Goal: Use online tool/utility: Use online tool/utility

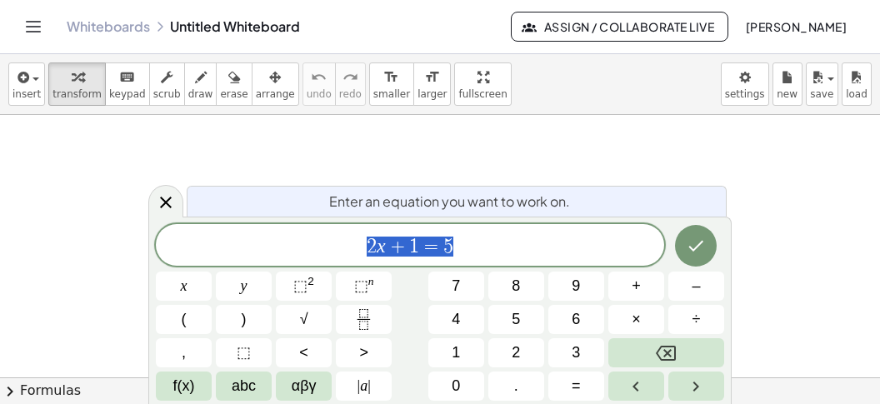
scroll to position [15, 0]
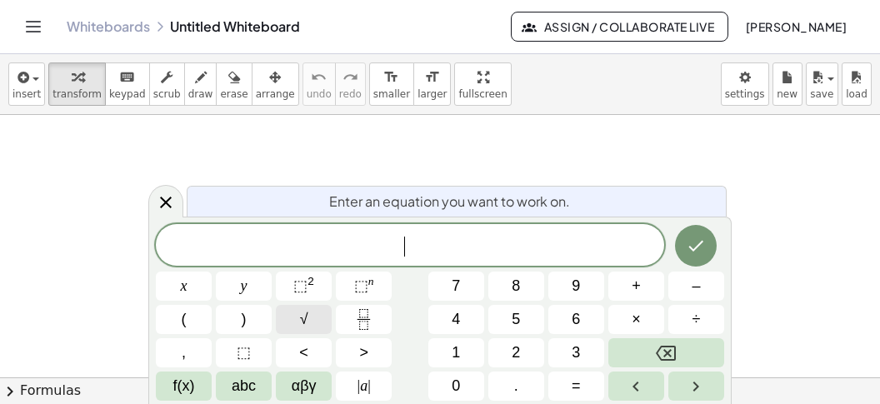
click at [294, 323] on button "√" at bounding box center [304, 319] width 56 height 29
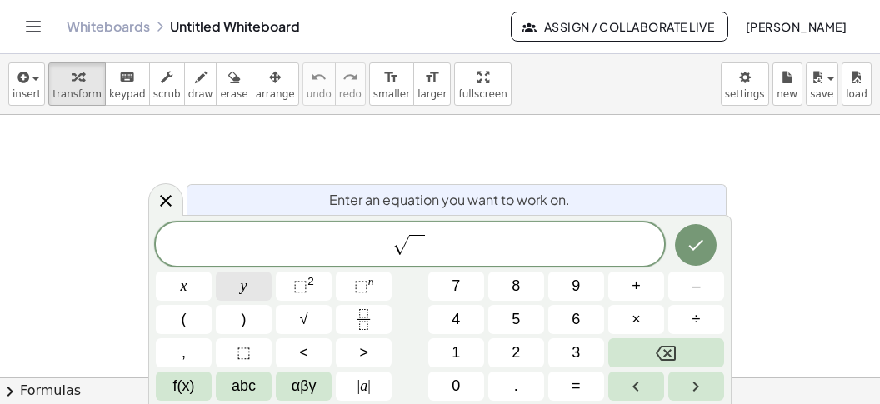
click at [243, 293] on button "y" at bounding box center [244, 286] width 56 height 29
click at [638, 291] on span "+" at bounding box center [636, 286] width 9 height 23
click at [464, 346] on button "1" at bounding box center [457, 352] width 56 height 29
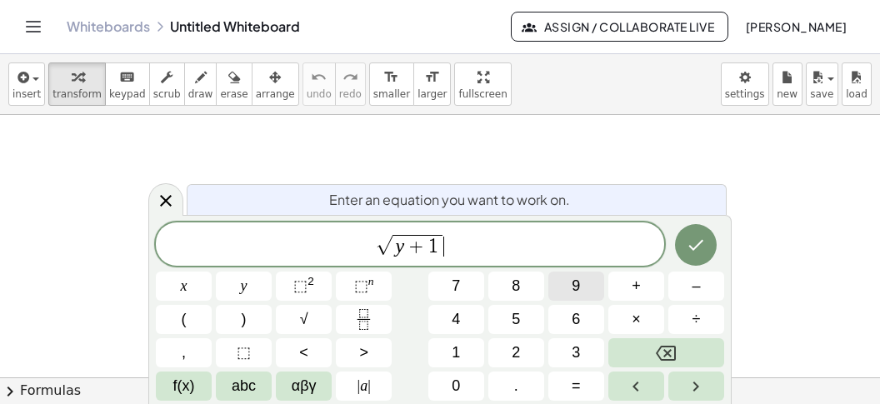
drag, startPoint x: 523, startPoint y: 236, endPoint x: 584, endPoint y: 284, distance: 78.4
click at [523, 238] on span "√ y + 1 ​" at bounding box center [410, 246] width 509 height 26
click at [694, 293] on span "–" at bounding box center [696, 286] width 8 height 23
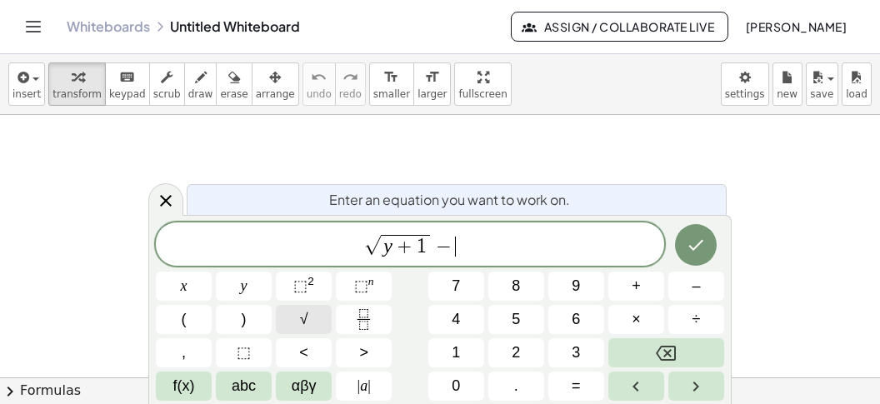
click at [312, 315] on button "√" at bounding box center [304, 319] width 56 height 29
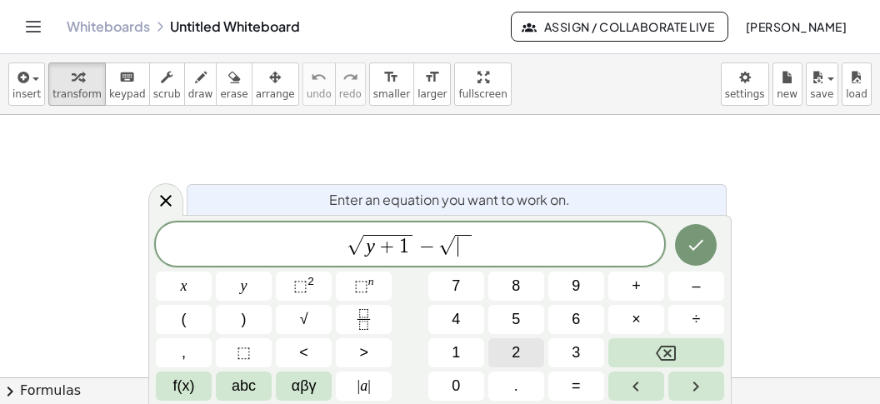
click at [529, 350] on button "2" at bounding box center [517, 352] width 56 height 29
click at [252, 293] on button "y" at bounding box center [244, 286] width 56 height 29
click at [702, 286] on button "–" at bounding box center [697, 286] width 56 height 29
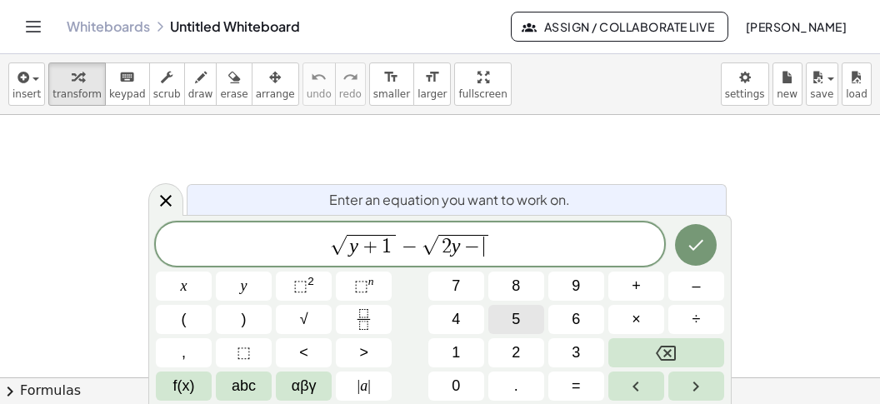
click at [525, 316] on button "5" at bounding box center [517, 319] width 56 height 29
drag, startPoint x: 551, startPoint y: 257, endPoint x: 555, endPoint y: 264, distance: 8.6
click at [554, 256] on span "√ y + 1 − √ 2 y − 5 ​" at bounding box center [410, 246] width 509 height 26
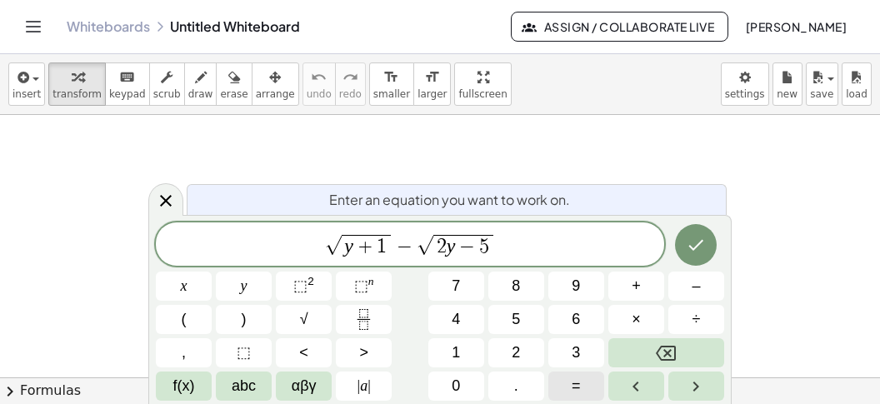
click at [577, 383] on span "=" at bounding box center [576, 386] width 9 height 23
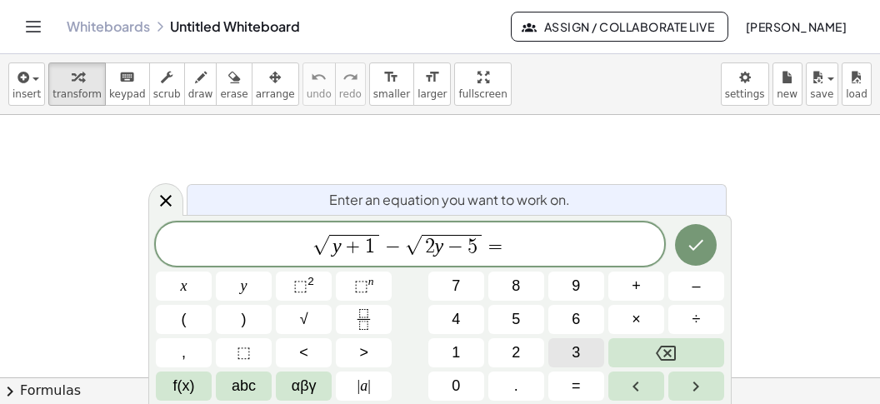
click at [580, 349] on span "3" at bounding box center [576, 353] width 8 height 23
click at [694, 241] on icon "Done" at bounding box center [696, 245] width 20 height 20
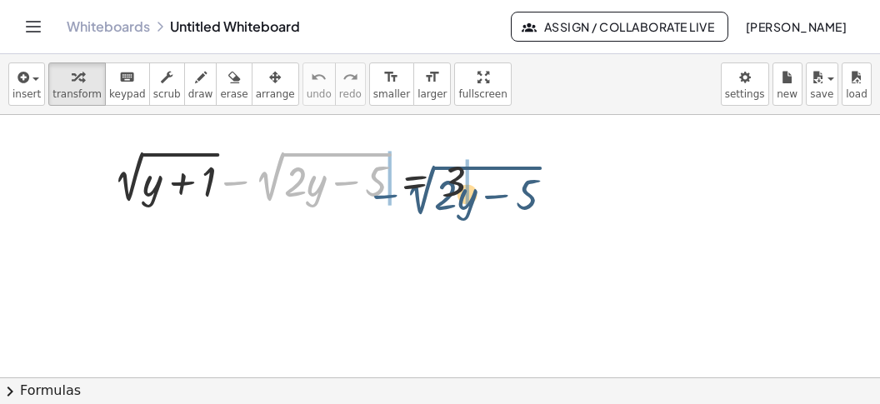
drag, startPoint x: 241, startPoint y: 187, endPoint x: 389, endPoint y: 199, distance: 148.1
click at [397, 200] on div at bounding box center [304, 177] width 399 height 63
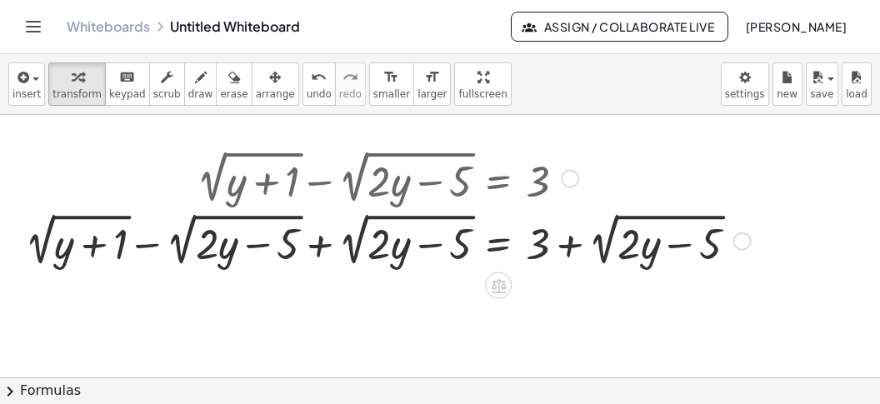
click at [317, 252] on div at bounding box center [388, 239] width 743 height 63
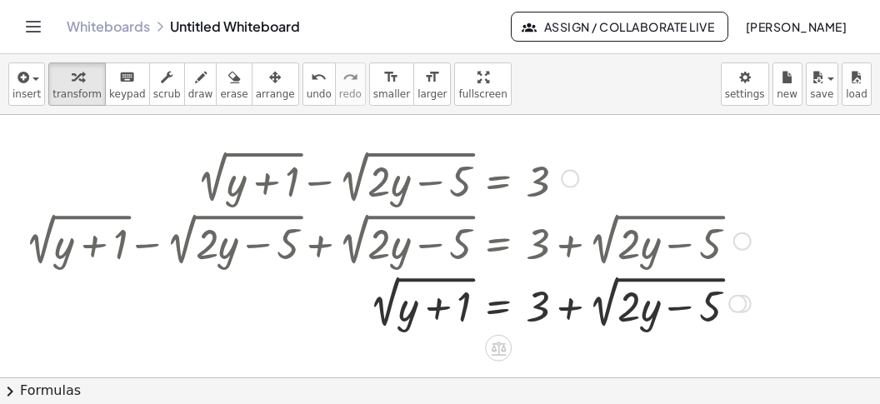
click at [503, 302] on div at bounding box center [388, 302] width 743 height 63
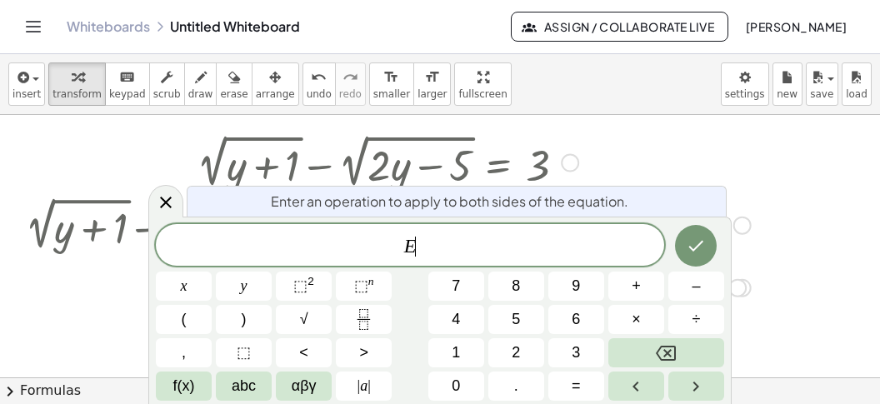
scroll to position [18, 0]
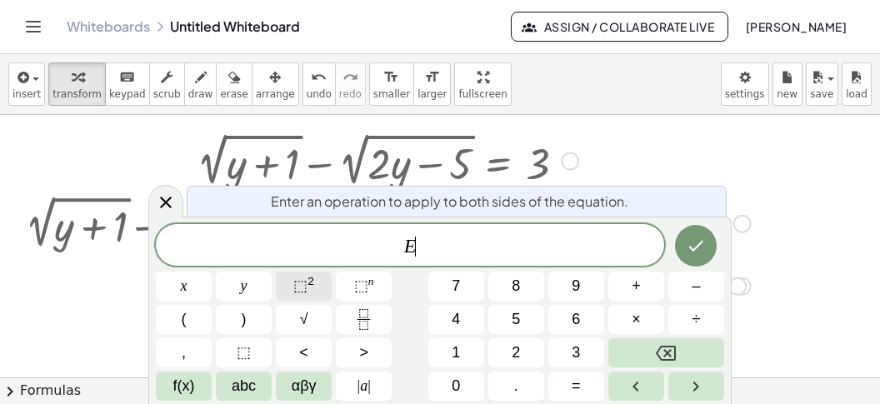
click at [314, 285] on button "⬚ 2" at bounding box center [304, 286] width 56 height 29
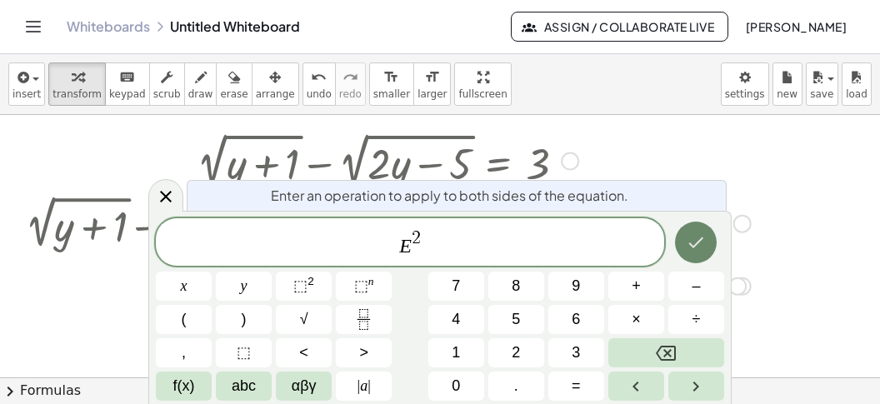
click at [700, 243] on icon "Done" at bounding box center [696, 243] width 20 height 20
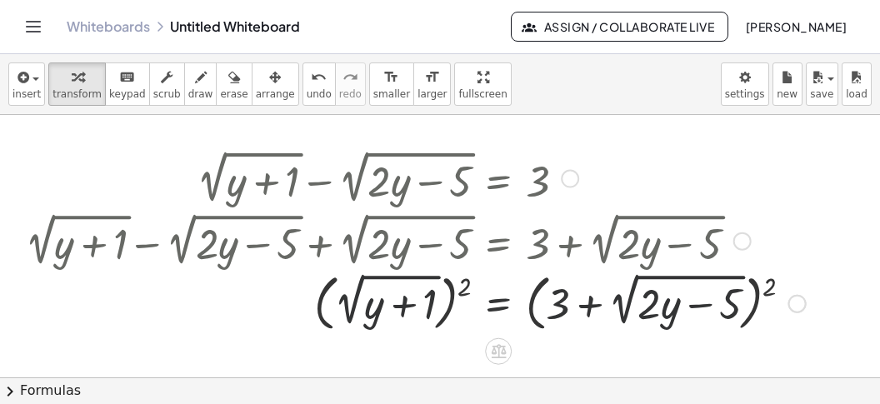
scroll to position [0, 0]
click at [467, 286] on div at bounding box center [416, 302] width 798 height 69
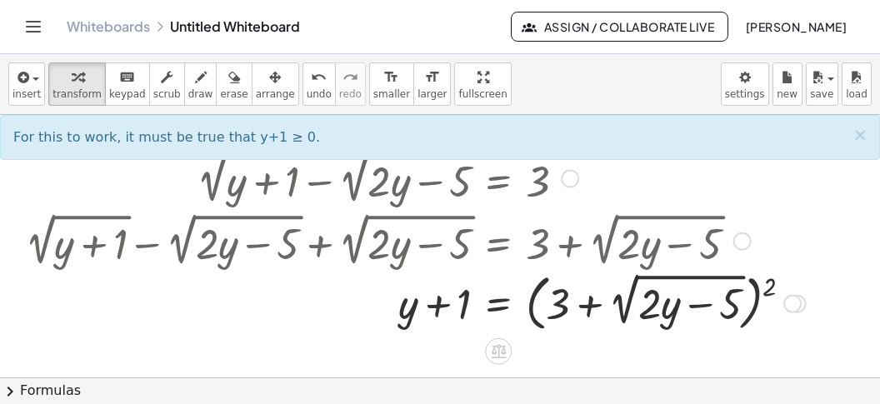
click at [767, 286] on div at bounding box center [416, 302] width 798 height 69
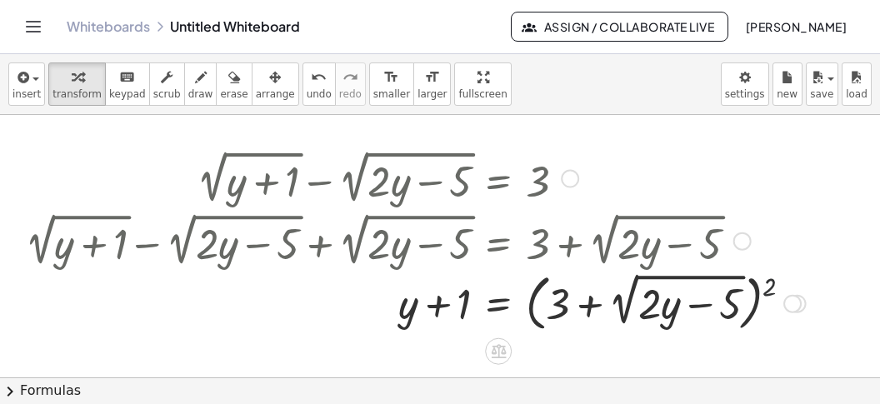
click at [767, 286] on div at bounding box center [416, 302] width 798 height 69
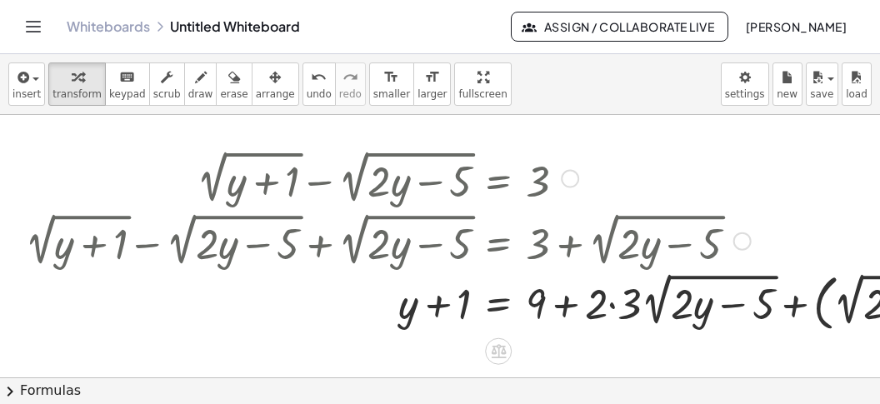
drag, startPoint x: 623, startPoint y: 304, endPoint x: 633, endPoint y: 308, distance: 10.8
click at [623, 304] on div at bounding box center [528, 302] width 1023 height 69
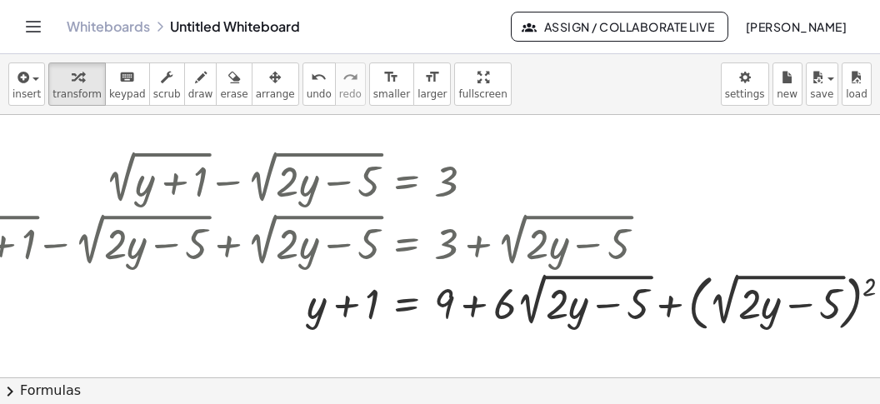
scroll to position [0, 93]
click at [867, 287] on div at bounding box center [419, 302] width 990 height 69
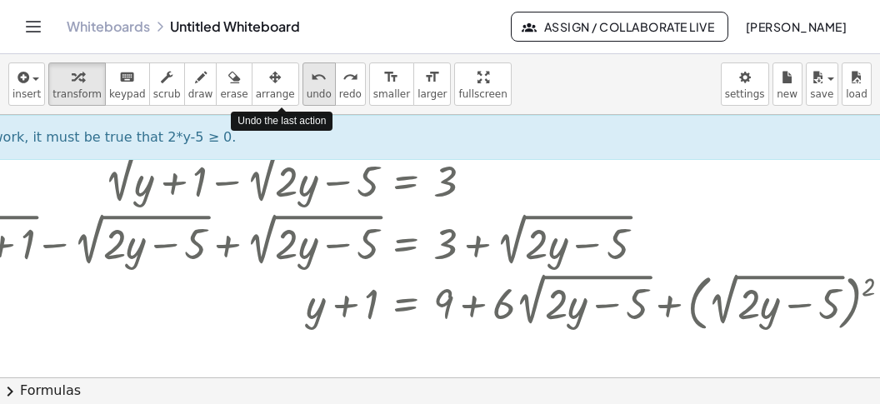
drag, startPoint x: 294, startPoint y: 85, endPoint x: 296, endPoint y: 95, distance: 10.1
click at [303, 85] on button "undo undo" at bounding box center [319, 84] width 33 height 43
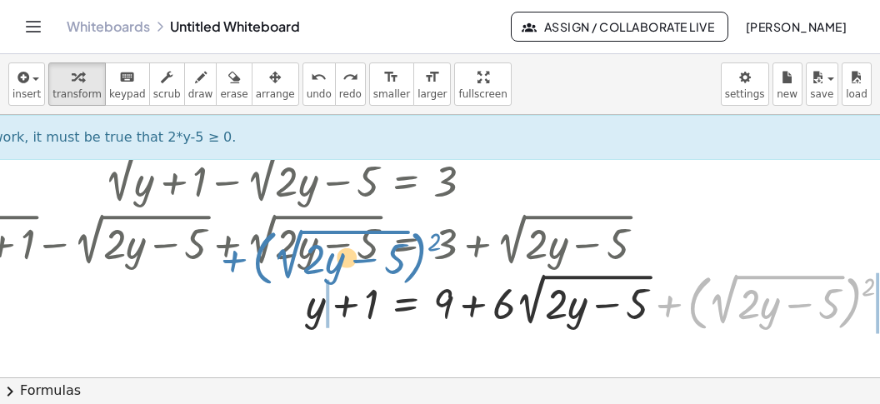
drag, startPoint x: 661, startPoint y: 300, endPoint x: 170, endPoint y: 293, distance: 491.1
click at [168, 295] on div at bounding box center [419, 302] width 990 height 69
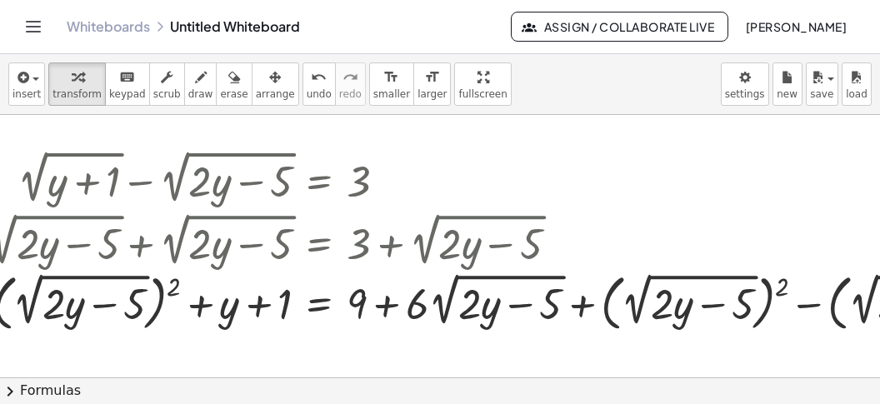
scroll to position [0, 179]
click at [803, 306] on div at bounding box center [442, 302] width 1210 height 69
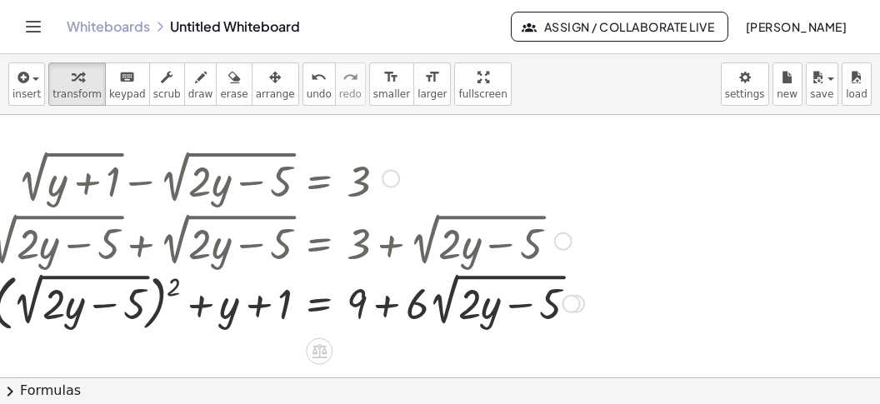
click at [185, 287] on div at bounding box center [214, 302] width 755 height 69
click at [174, 287] on div at bounding box center [214, 302] width 755 height 69
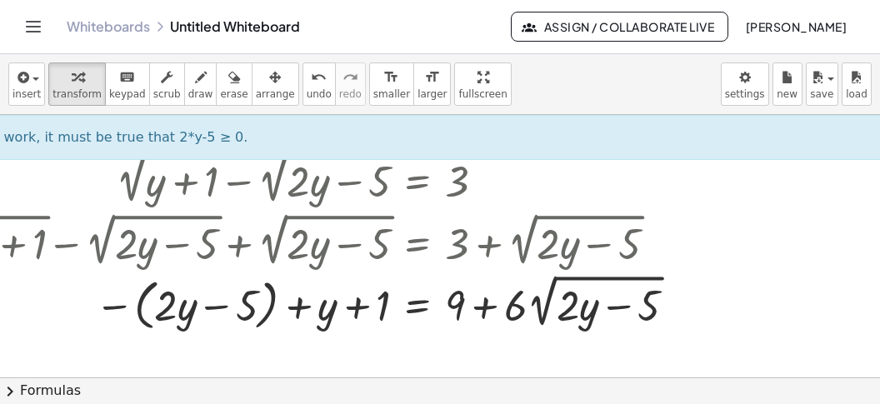
scroll to position [0, 71]
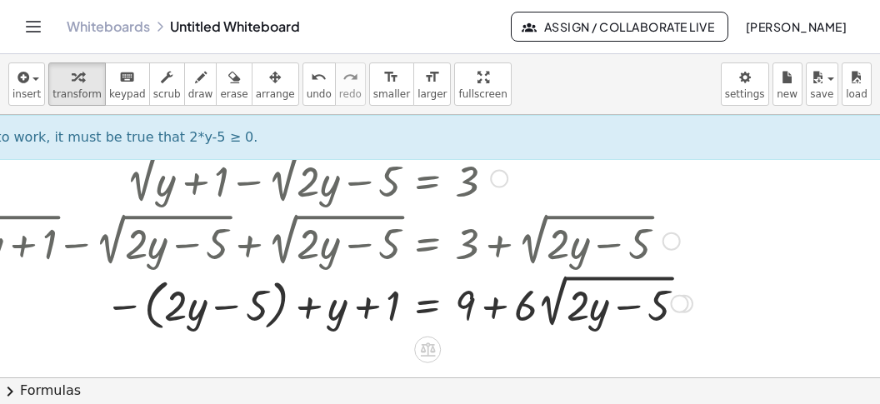
click at [152, 318] on div at bounding box center [323, 302] width 755 height 66
click at [153, 317] on div at bounding box center [323, 302] width 755 height 66
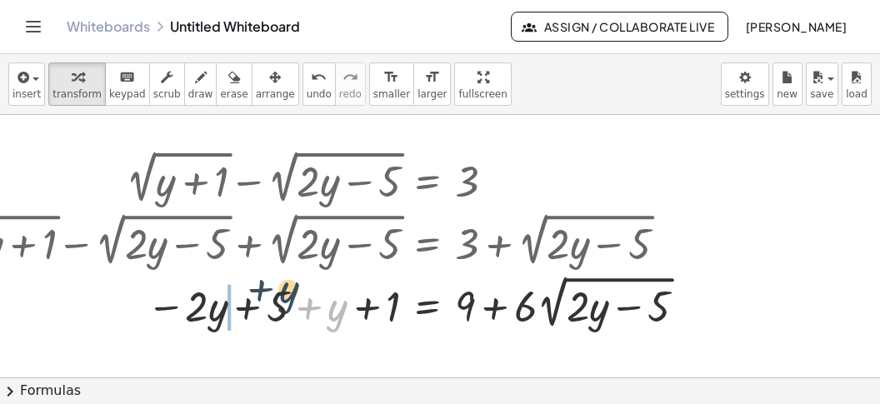
drag, startPoint x: 304, startPoint y: 290, endPoint x: 232, endPoint y: 297, distance: 72.8
click at [221, 297] on div at bounding box center [323, 302] width 755 height 63
click at [255, 313] on div at bounding box center [323, 302] width 755 height 63
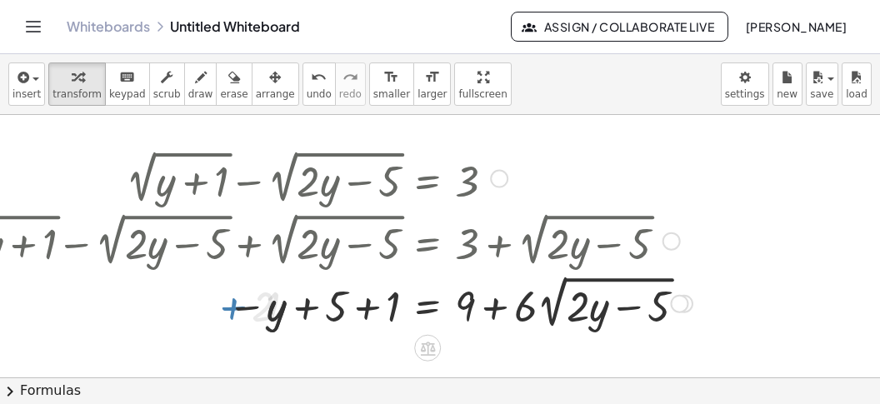
click at [369, 309] on div at bounding box center [323, 302] width 755 height 63
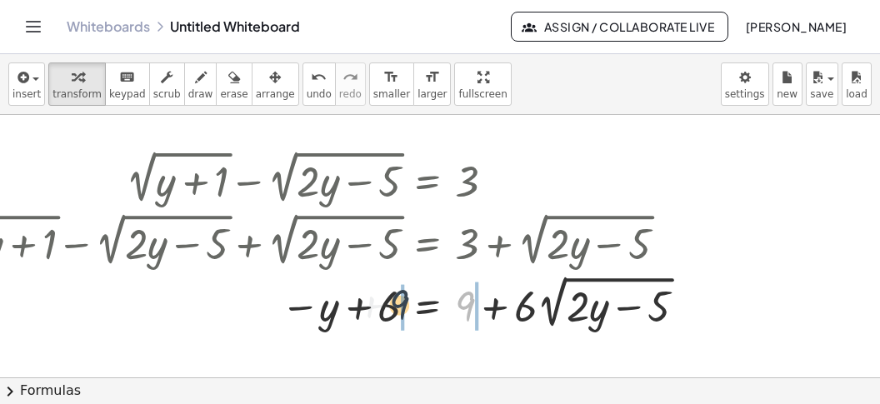
drag, startPoint x: 460, startPoint y: 304, endPoint x: 393, endPoint y: 303, distance: 67.6
click at [393, 303] on div at bounding box center [323, 302] width 755 height 63
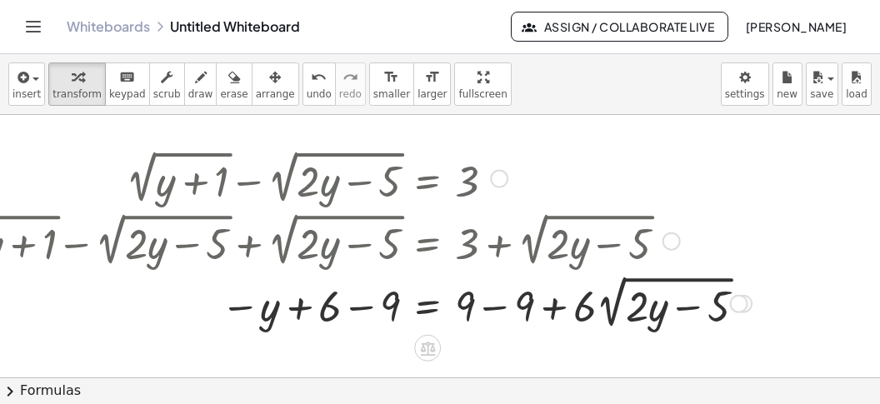
click at [496, 302] on div at bounding box center [353, 302] width 815 height 63
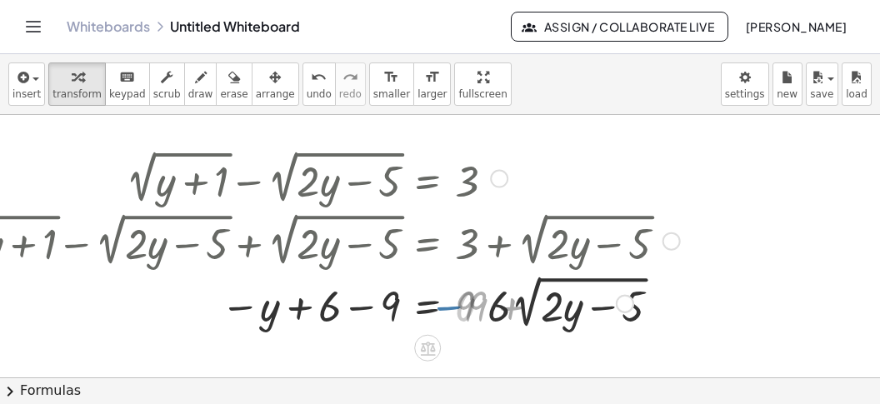
drag, startPoint x: 364, startPoint y: 304, endPoint x: 354, endPoint y: 306, distance: 9.3
click at [364, 304] on div at bounding box center [317, 302] width 743 height 63
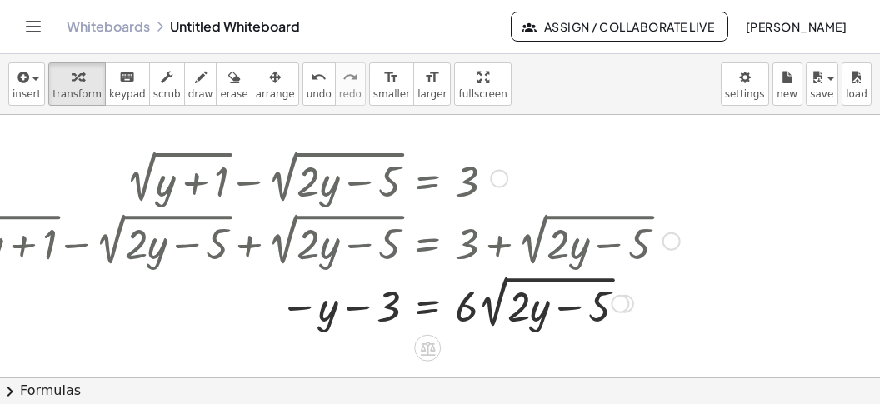
click at [433, 306] on div at bounding box center [317, 302] width 743 height 63
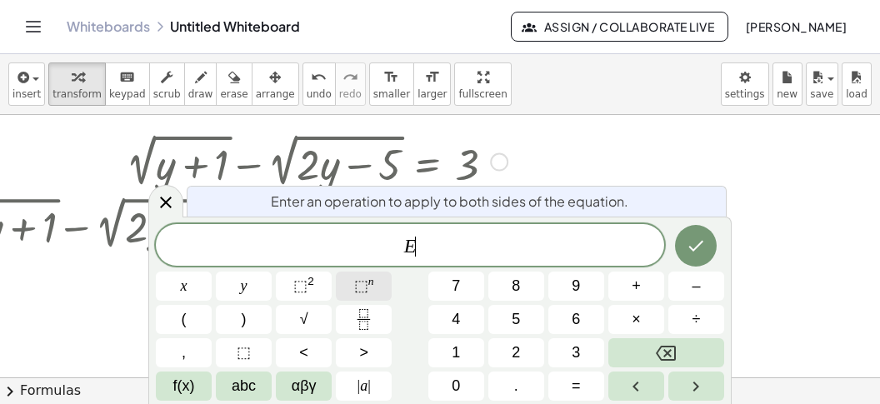
scroll to position [18, 71]
click at [320, 282] on button "⬚ 2" at bounding box center [304, 286] width 56 height 29
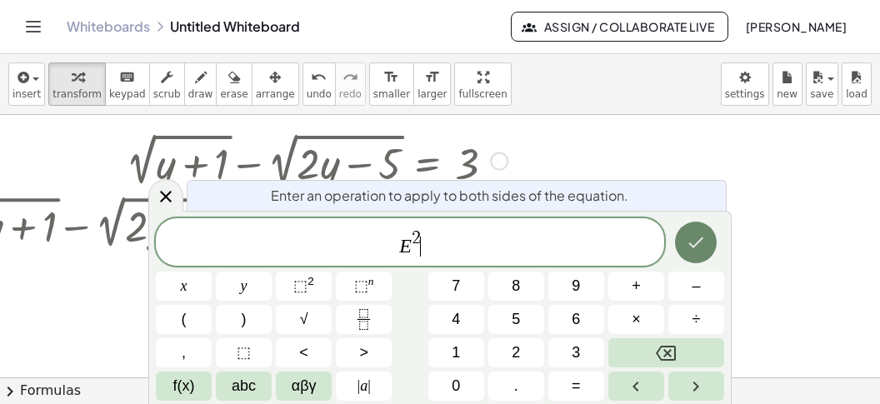
click at [690, 237] on icon "Done" at bounding box center [696, 243] width 20 height 20
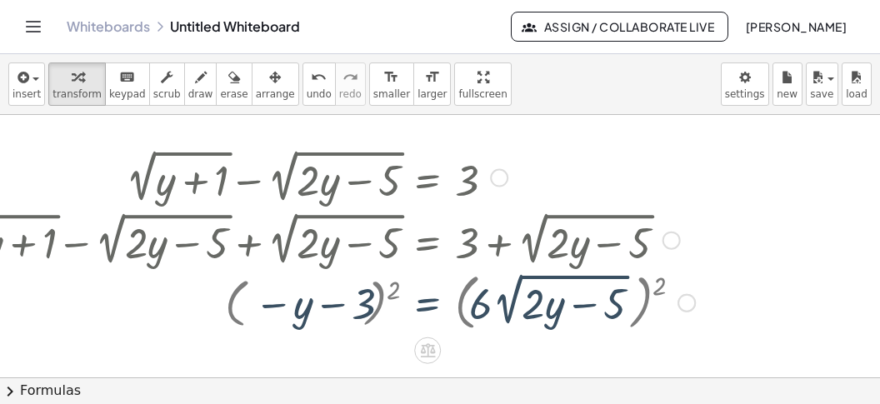
scroll to position [0, 71]
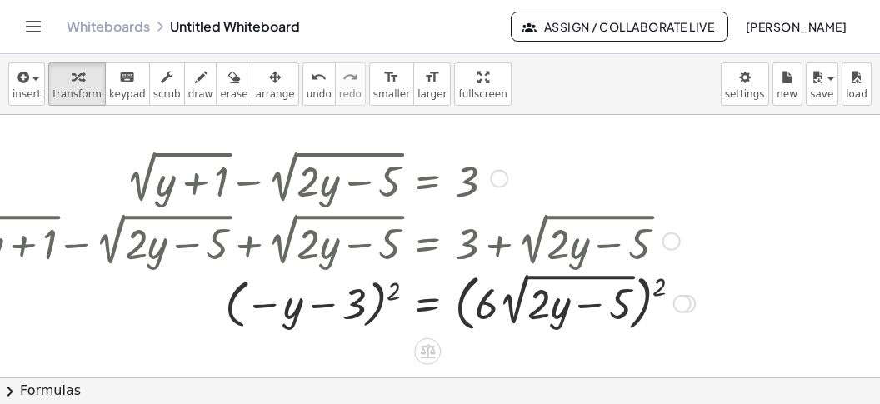
click at [392, 291] on div at bounding box center [325, 302] width 758 height 69
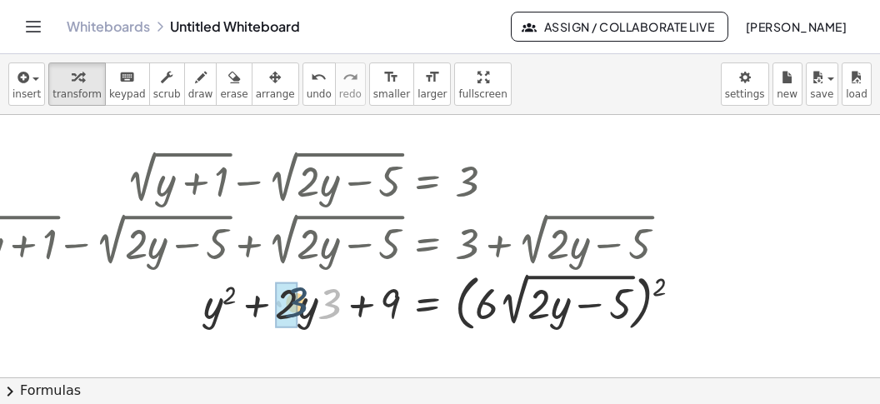
drag, startPoint x: 333, startPoint y: 304, endPoint x: 298, endPoint y: 304, distance: 35.0
click at [428, 303] on div "· 3 = · 6 · 2 √ ( + · 2 · y − 5 ) ( ) 2 + y 2 + · 2 · y · 3 + 9" at bounding box center [428, 303] width 0 height 0
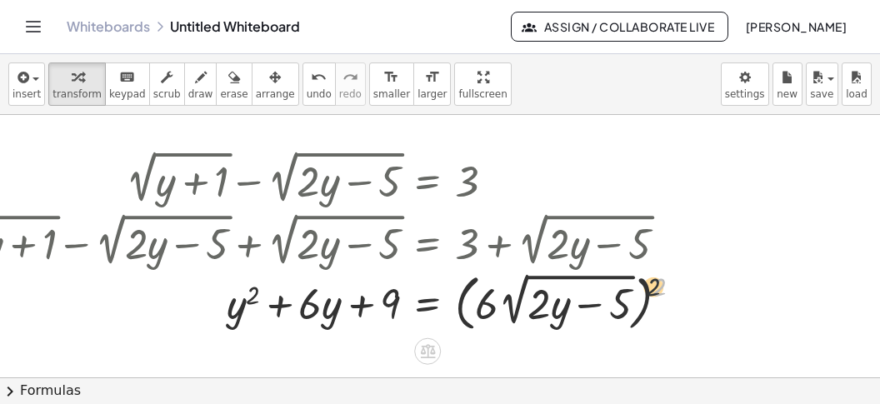
drag, startPoint x: 660, startPoint y: 274, endPoint x: 579, endPoint y: 273, distance: 81.7
click at [584, 273] on div at bounding box center [325, 302] width 758 height 69
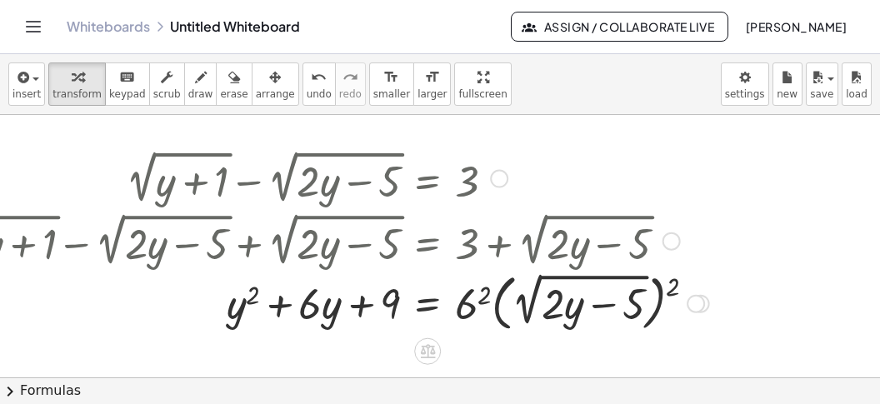
drag, startPoint x: 482, startPoint y: 304, endPoint x: 506, endPoint y: 302, distance: 24.3
click at [484, 303] on div at bounding box center [332, 302] width 772 height 69
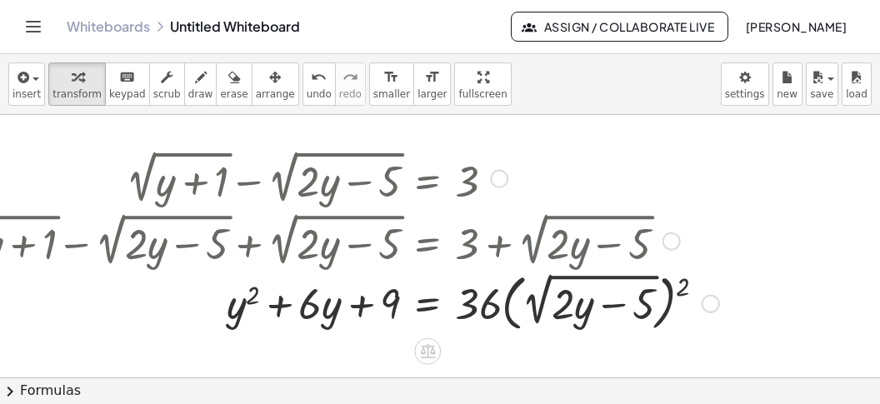
click at [685, 293] on div at bounding box center [337, 302] width 782 height 69
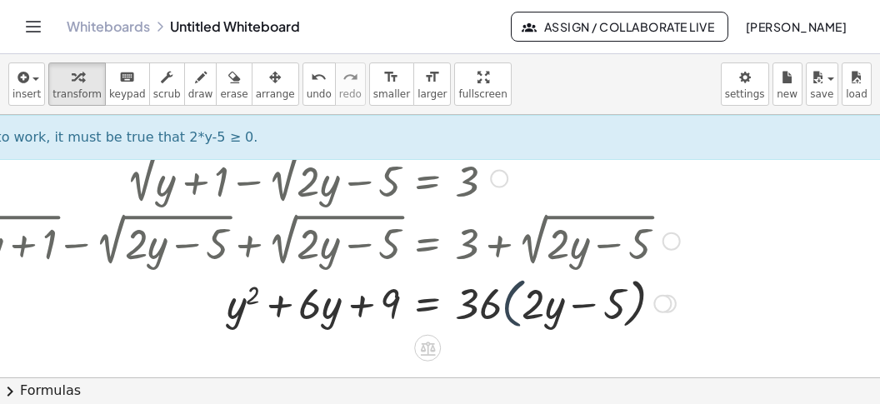
click at [511, 322] on div at bounding box center [317, 302] width 743 height 63
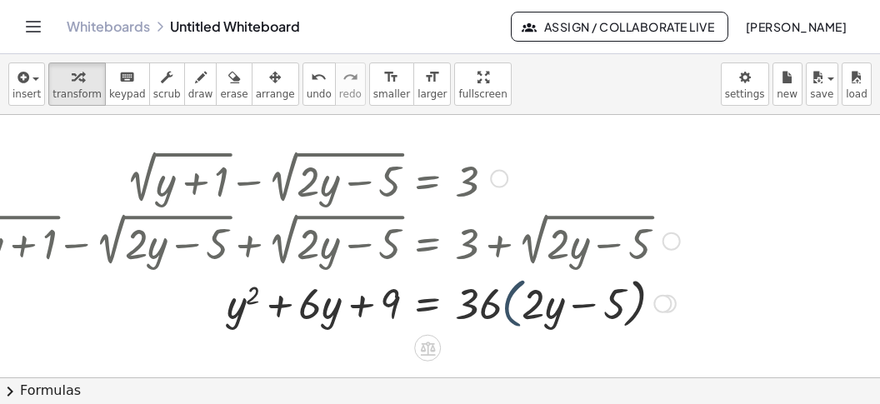
click at [511, 322] on div at bounding box center [317, 302] width 743 height 63
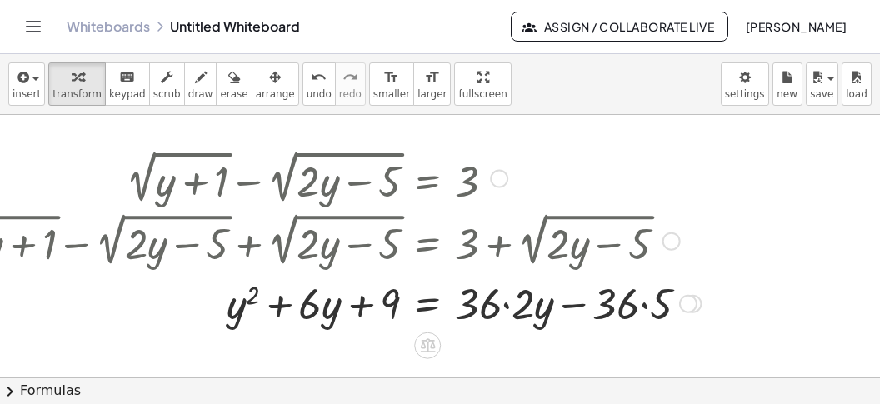
drag, startPoint x: 513, startPoint y: 303, endPoint x: 571, endPoint y: 311, distance: 58.8
click at [513, 303] on div at bounding box center [328, 301] width 764 height 57
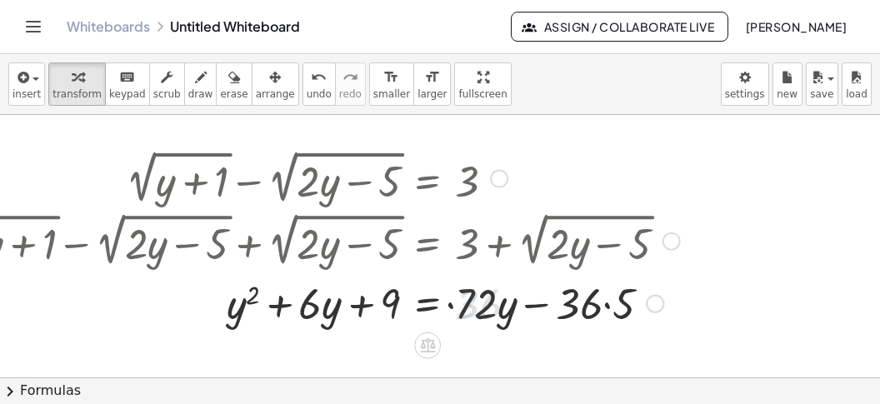
click at [621, 312] on div at bounding box center [317, 301] width 743 height 57
click at [503, 307] on div at bounding box center [317, 301] width 743 height 57
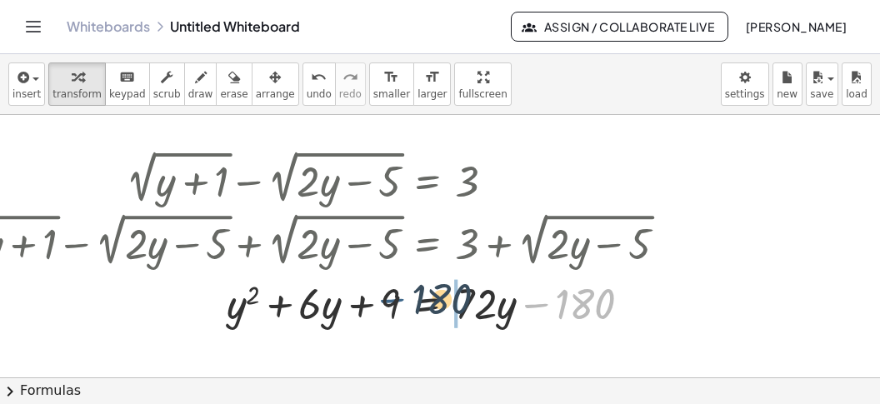
drag, startPoint x: 534, startPoint y: 304, endPoint x: 372, endPoint y: 298, distance: 161.9
click at [370, 301] on div at bounding box center [317, 301] width 743 height 57
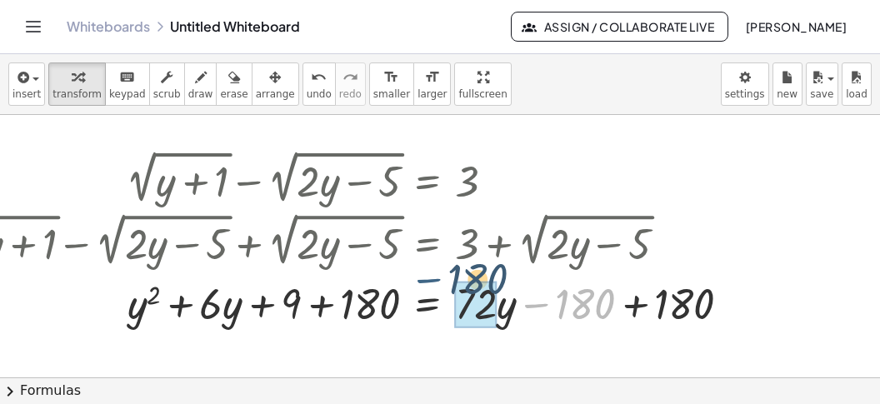
drag, startPoint x: 527, startPoint y: 302, endPoint x: 407, endPoint y: 278, distance: 122.3
click at [408, 278] on div at bounding box center [349, 301] width 807 height 57
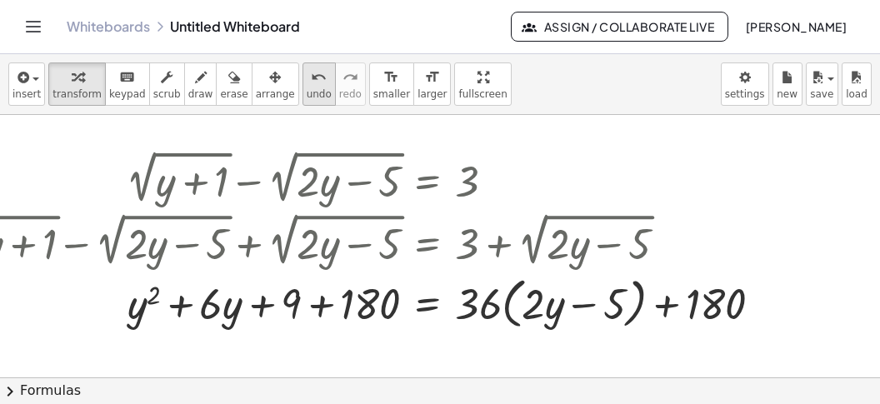
click at [307, 93] on span "undo" at bounding box center [319, 94] width 25 height 12
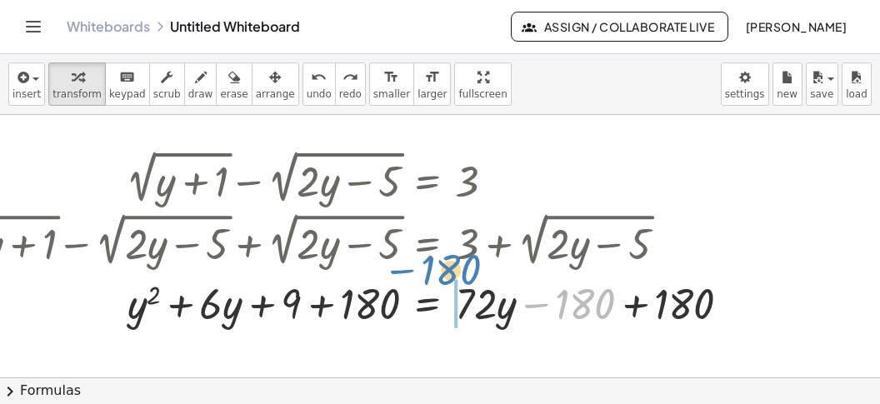
drag, startPoint x: 534, startPoint y: 300, endPoint x: 398, endPoint y: 278, distance: 137.7
click at [401, 276] on div at bounding box center [349, 301] width 807 height 57
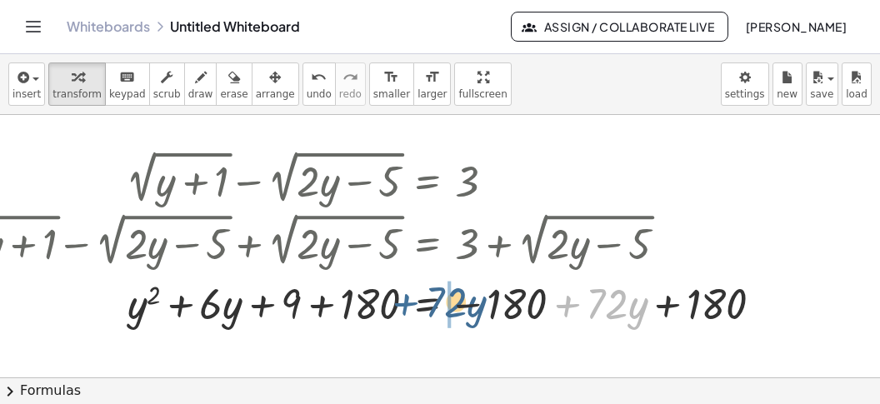
drag, startPoint x: 568, startPoint y: 304, endPoint x: 379, endPoint y: 296, distance: 188.6
click at [392, 299] on div at bounding box center [365, 301] width 839 height 57
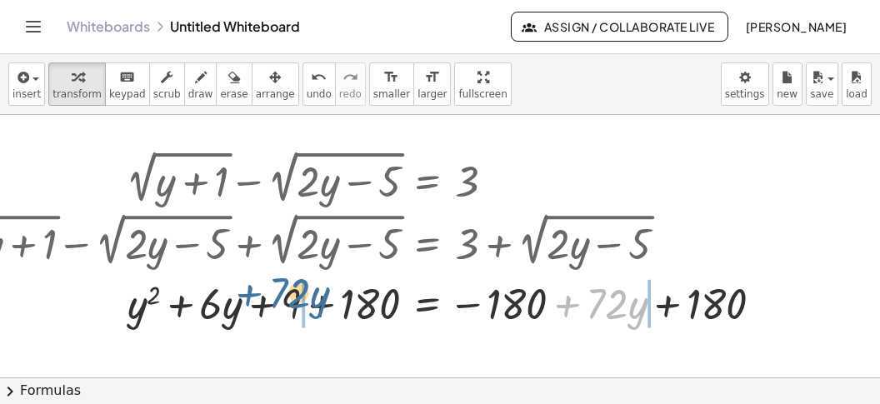
drag, startPoint x: 567, startPoint y: 308, endPoint x: 216, endPoint y: 297, distance: 351.2
click at [218, 296] on div at bounding box center [365, 301] width 839 height 57
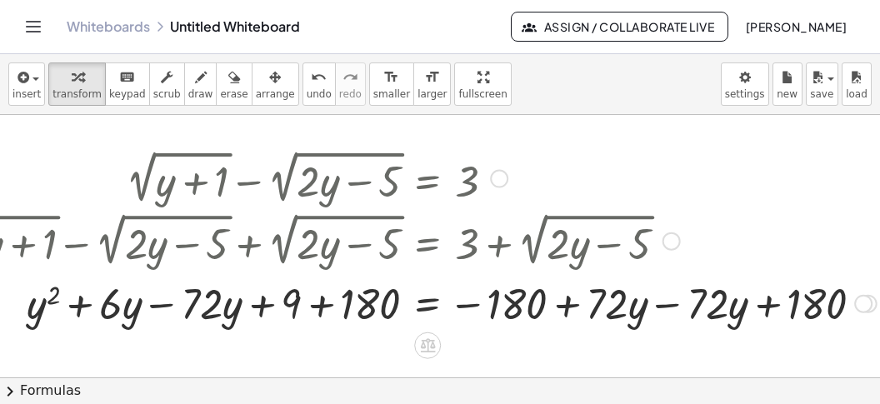
click at [658, 303] on div at bounding box center [416, 301] width 940 height 57
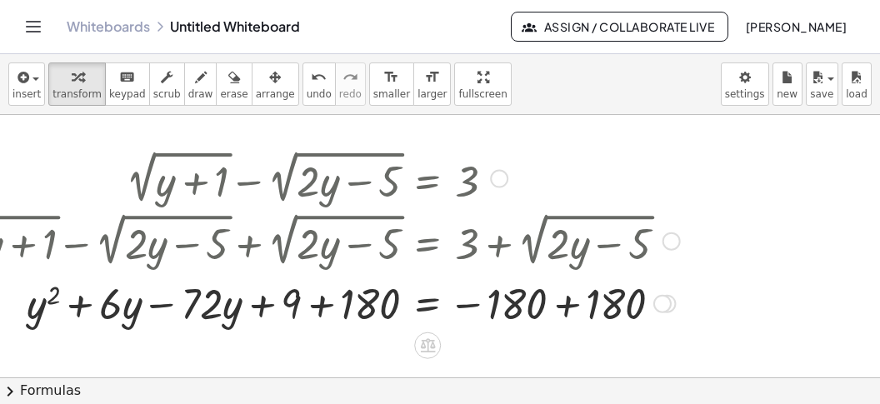
click at [560, 310] on div at bounding box center [317, 301] width 743 height 57
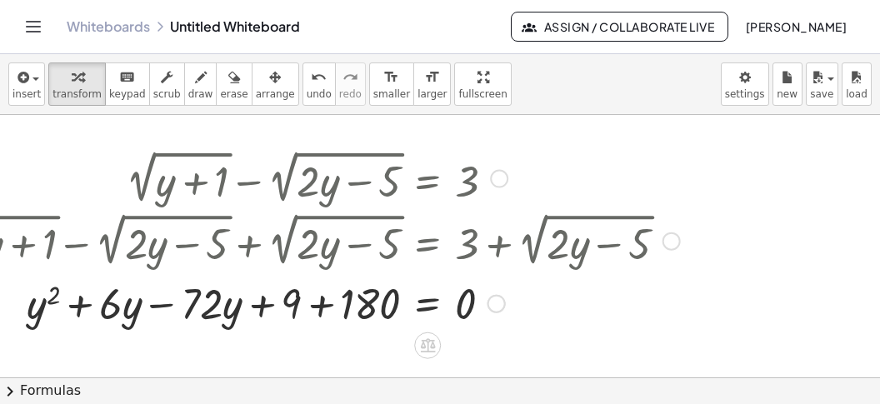
drag, startPoint x: 175, startPoint y: 312, endPoint x: 209, endPoint y: 311, distance: 34.2
click at [177, 311] on div at bounding box center [317, 301] width 743 height 57
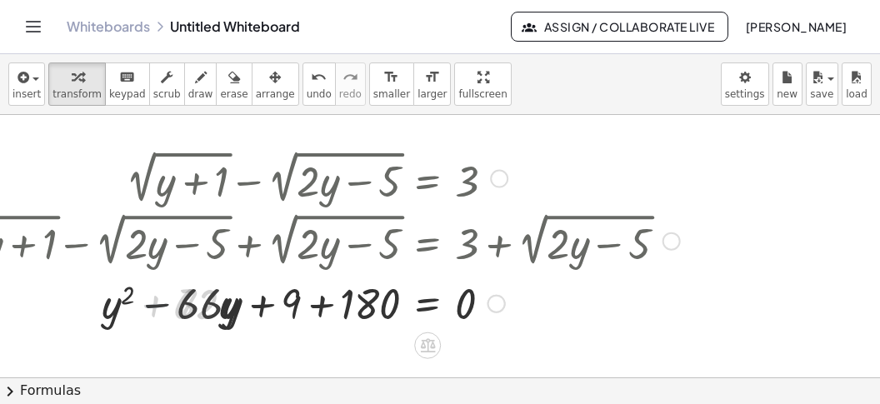
click at [333, 308] on div at bounding box center [317, 301] width 743 height 57
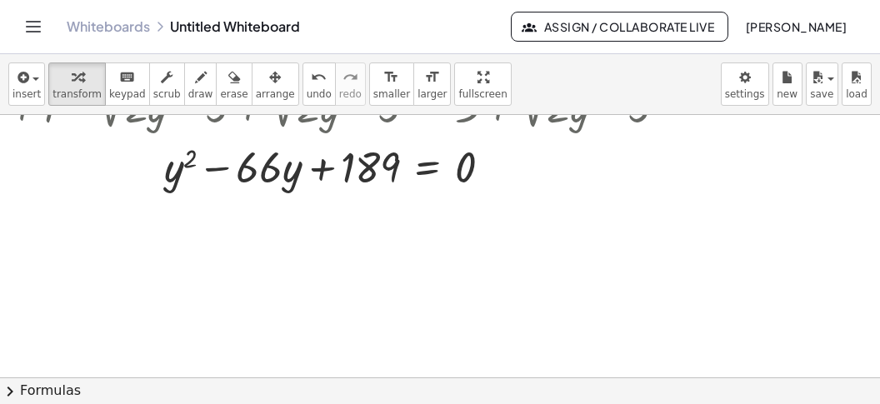
scroll to position [104, 71]
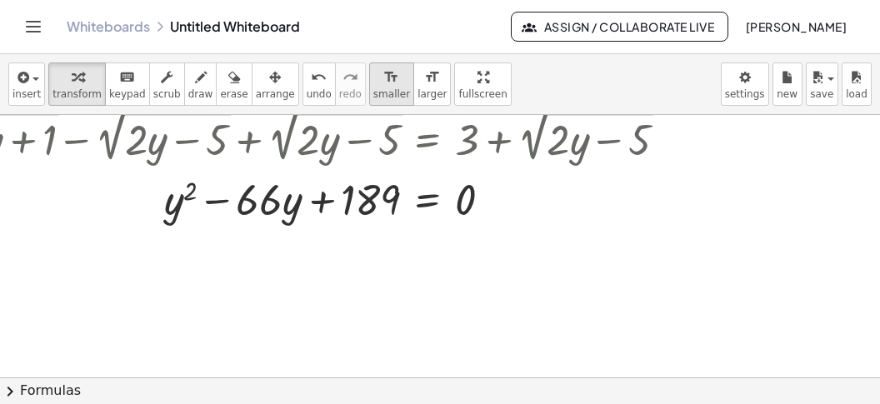
click at [374, 93] on span "smaller" at bounding box center [392, 94] width 37 height 12
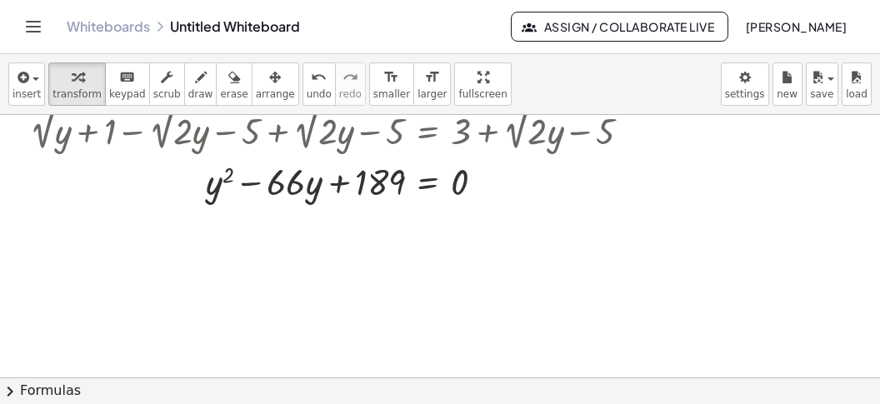
drag, startPoint x: 289, startPoint y: 386, endPoint x: 245, endPoint y: 371, distance: 46.7
click at [285, 384] on button "chevron_right Formulas" at bounding box center [440, 391] width 880 height 27
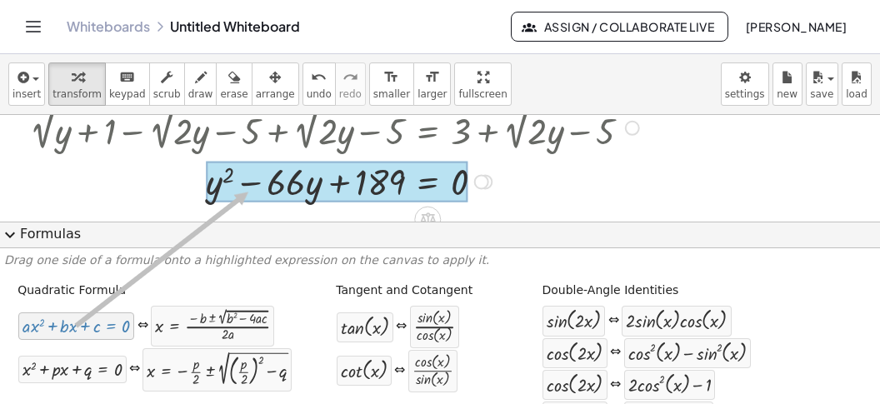
drag, startPoint x: 88, startPoint y: 332, endPoint x: 254, endPoint y: 187, distance: 220.4
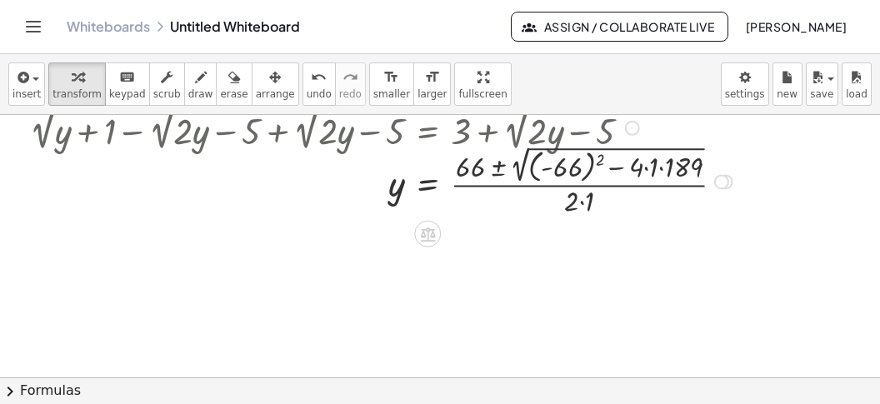
click at [604, 157] on div at bounding box center [384, 181] width 725 height 78
click at [641, 173] on div at bounding box center [378, 180] width 713 height 75
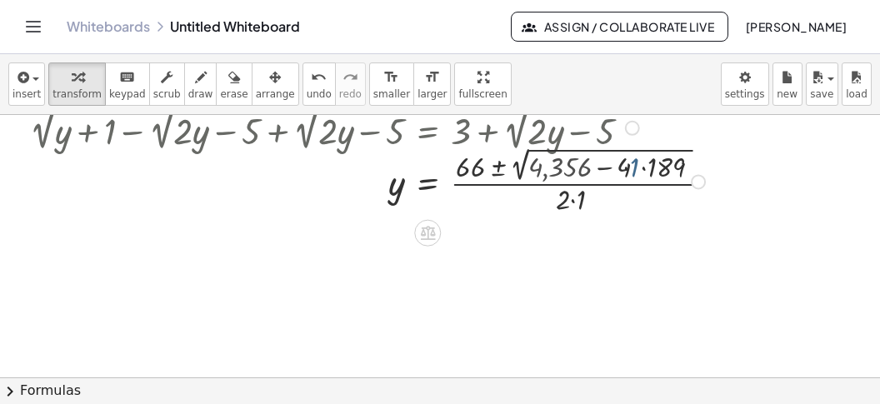
click at [664, 184] on div at bounding box center [384, 180] width 725 height 75
click at [664, 182] on div at bounding box center [384, 180] width 725 height 75
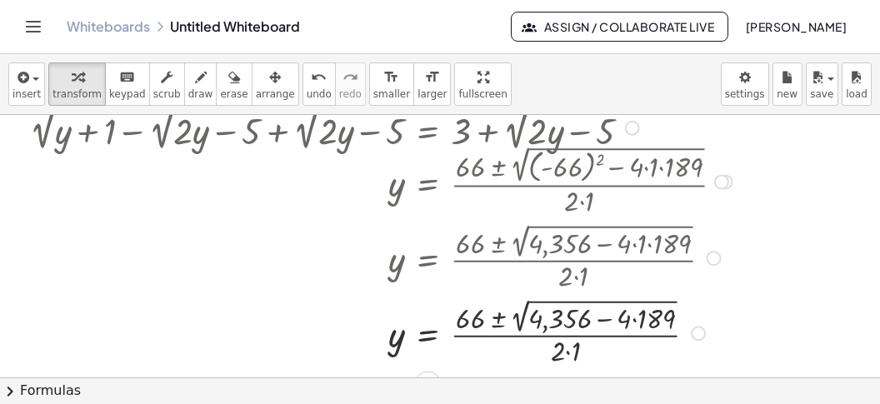
click at [649, 318] on div at bounding box center [384, 331] width 725 height 75
click at [615, 324] on div at bounding box center [384, 331] width 725 height 75
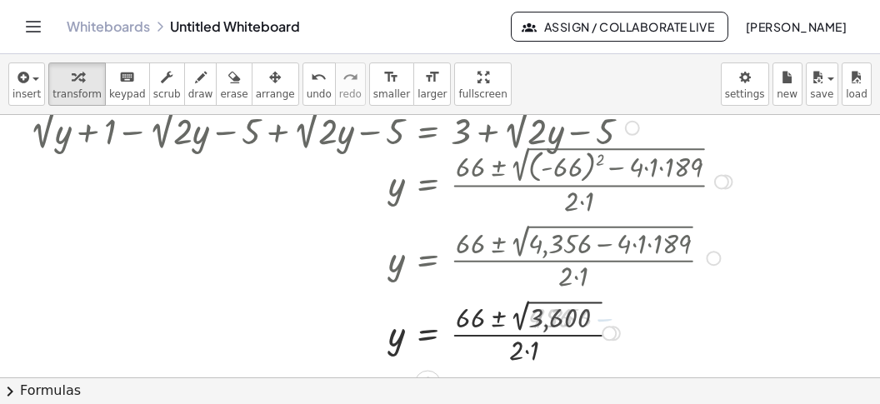
click at [566, 327] on div at bounding box center [384, 332] width 725 height 74
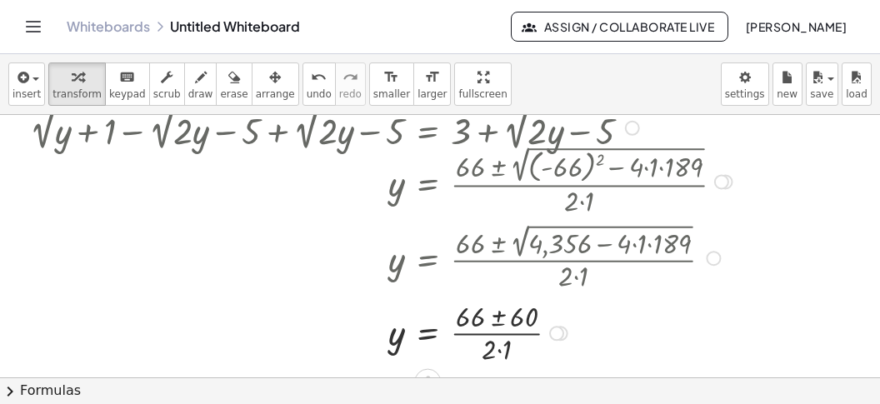
click at [503, 356] on div at bounding box center [384, 332] width 725 height 72
click at [498, 318] on div at bounding box center [384, 332] width 725 height 72
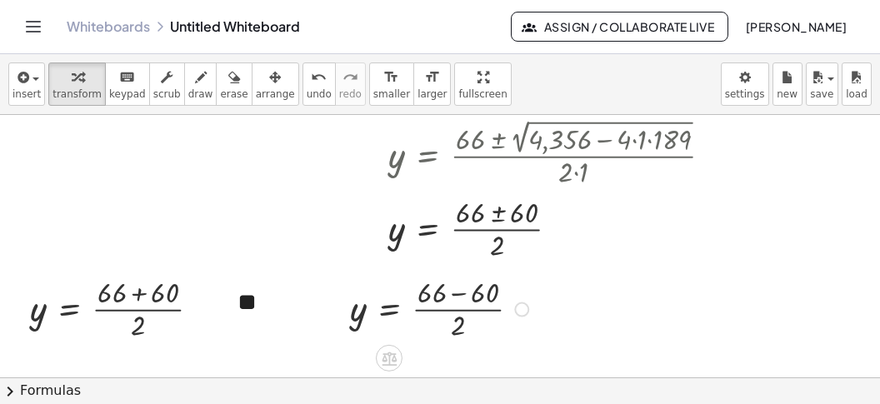
scroll to position [208, 71]
click at [134, 293] on div at bounding box center [122, 309] width 201 height 72
click at [136, 308] on div at bounding box center [101, 309] width 158 height 72
drag, startPoint x: 457, startPoint y: 293, endPoint x: 453, endPoint y: 314, distance: 22.1
click at [459, 295] on div at bounding box center [442, 309] width 201 height 72
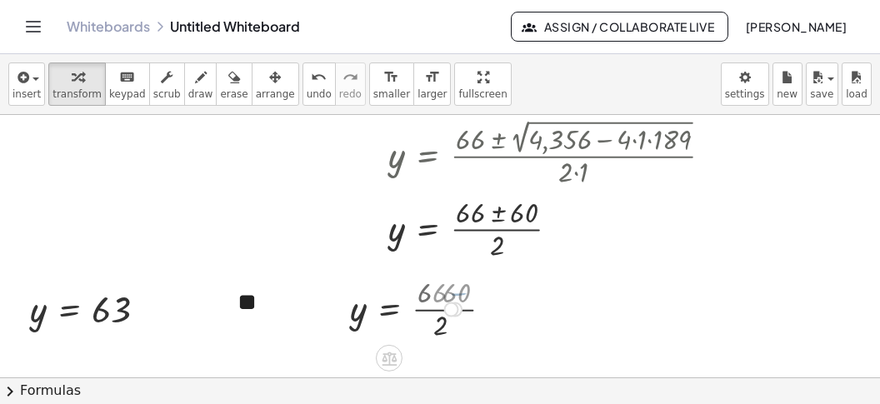
click at [452, 315] on div at bounding box center [451, 309] width 15 height 15
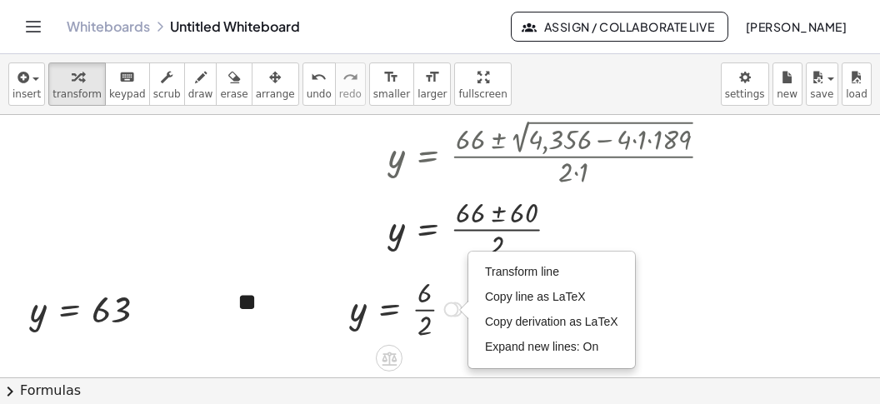
click at [431, 314] on div at bounding box center [408, 309] width 133 height 72
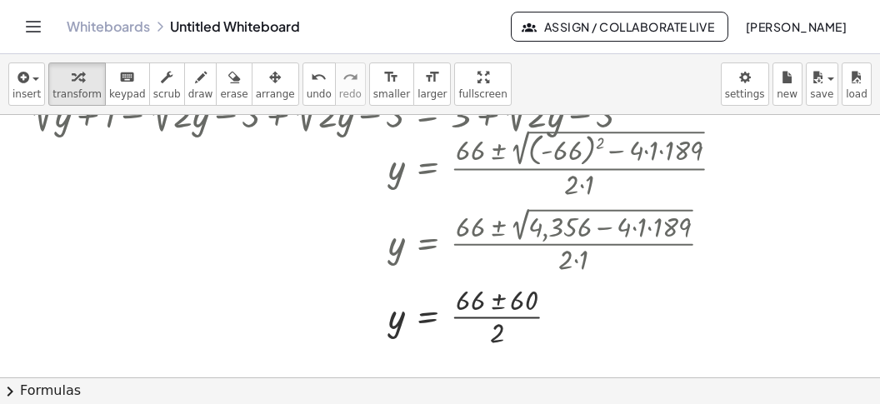
scroll to position [0, 71]
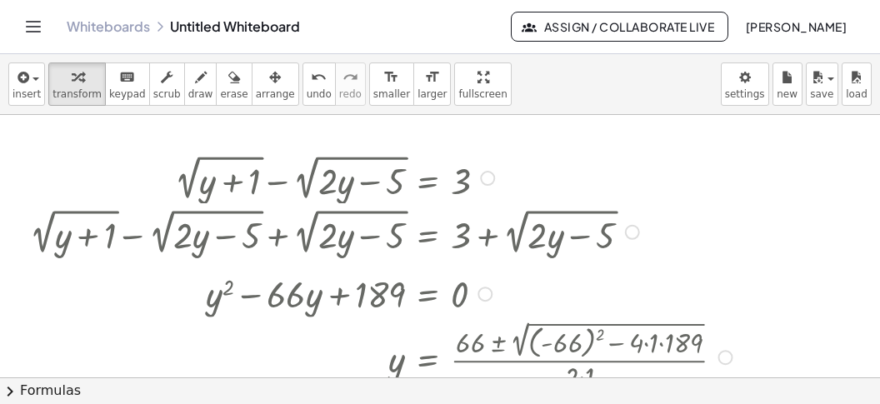
drag, startPoint x: 726, startPoint y: 283, endPoint x: 740, endPoint y: 390, distance: 107.5
click at [740, 397] on div "insert select one: Math Expression Function Text Youtube Video Graphing Geometr…" at bounding box center [440, 229] width 880 height 350
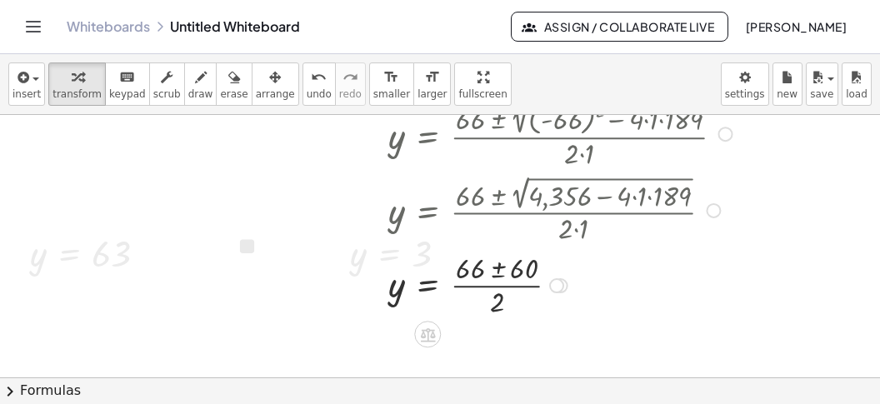
scroll to position [278, 71]
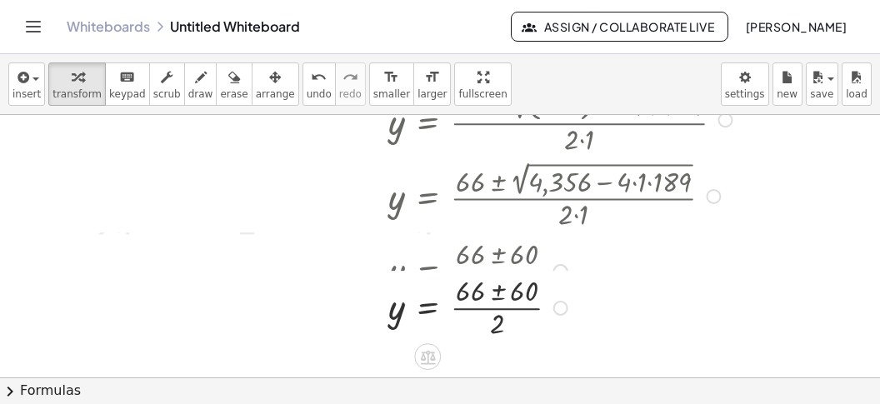
drag, startPoint x: 556, startPoint y: 269, endPoint x: 558, endPoint y: 335, distance: 65.9
click at [428, 308] on div "y = · ( + 66 ± ) · 2 60" at bounding box center [428, 308] width 0 height 0
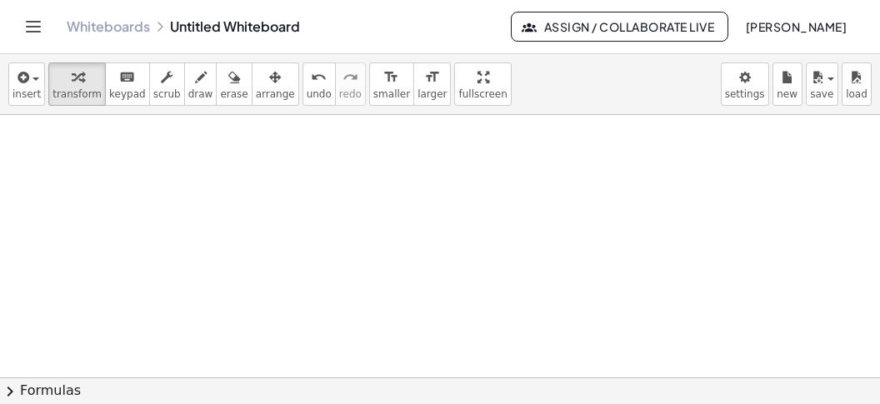
scroll to position [790, 71]
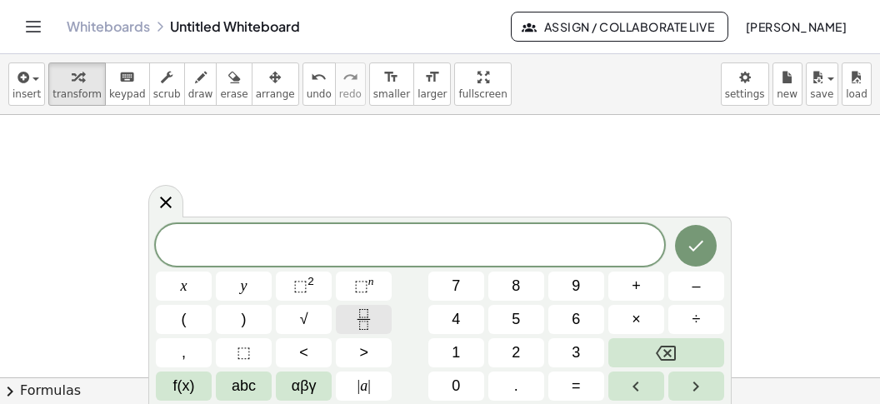
click at [350, 319] on button "Fraction" at bounding box center [364, 319] width 56 height 29
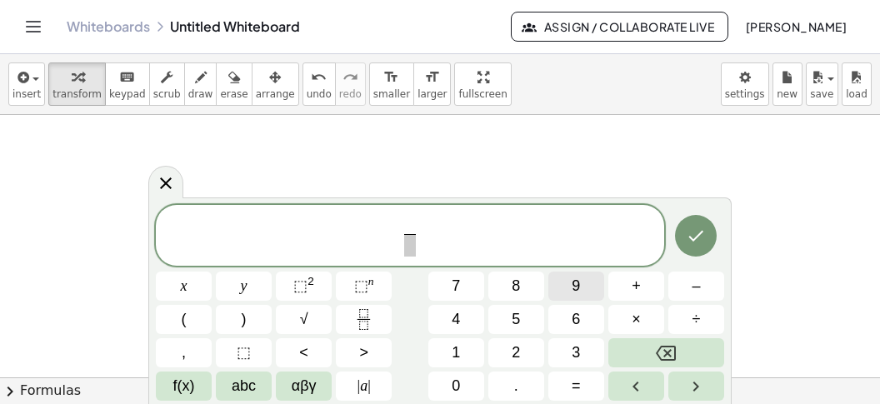
click at [581, 285] on button "9" at bounding box center [577, 286] width 56 height 29
click at [468, 378] on button "0" at bounding box center [457, 386] width 56 height 29
drag, startPoint x: 411, startPoint y: 248, endPoint x: 433, endPoint y: 253, distance: 22.2
click at [411, 248] on span at bounding box center [410, 245] width 22 height 23
click at [183, 283] on span "x" at bounding box center [184, 286] width 7 height 23
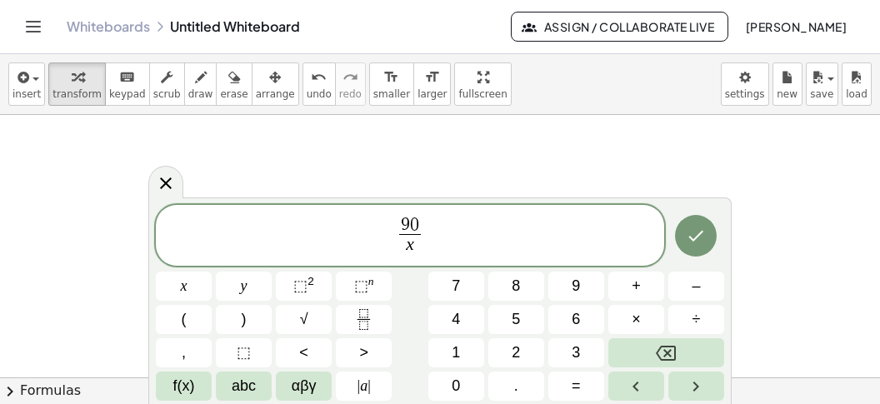
drag, startPoint x: 465, startPoint y: 233, endPoint x: 473, endPoint y: 238, distance: 9.5
click at [467, 234] on span "9 0 x ​ ​" at bounding box center [410, 237] width 509 height 44
click at [700, 280] on span "–" at bounding box center [696, 286] width 8 height 23
click at [366, 323] on icon "Fraction" at bounding box center [363, 319] width 21 height 21
click at [573, 290] on span "9" at bounding box center [576, 286] width 8 height 23
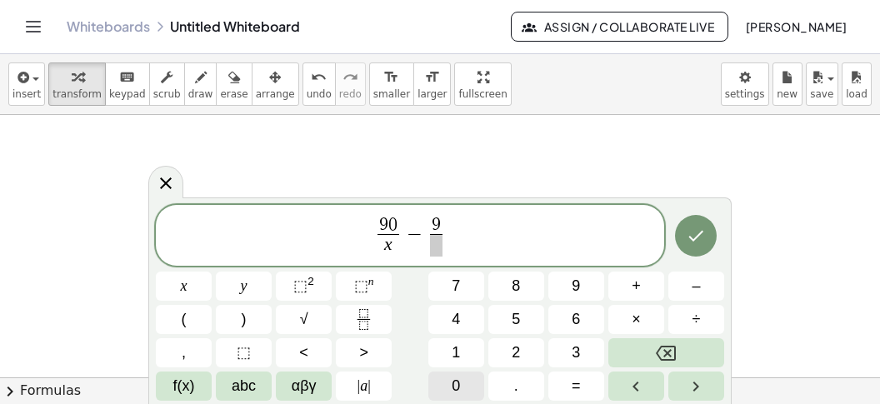
click at [444, 380] on button "0" at bounding box center [457, 386] width 56 height 29
click at [437, 251] on span "​" at bounding box center [437, 245] width 22 height 23
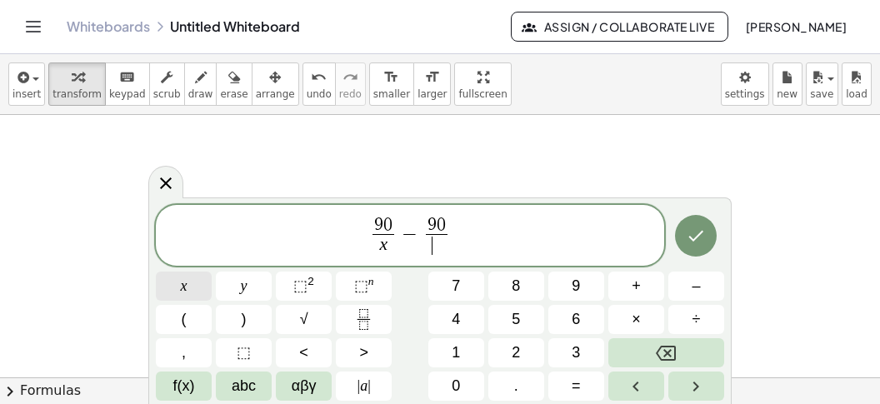
click at [200, 295] on button "x" at bounding box center [184, 286] width 56 height 29
click at [638, 288] on span "+" at bounding box center [636, 286] width 9 height 23
click at [464, 356] on button "1" at bounding box center [457, 352] width 56 height 29
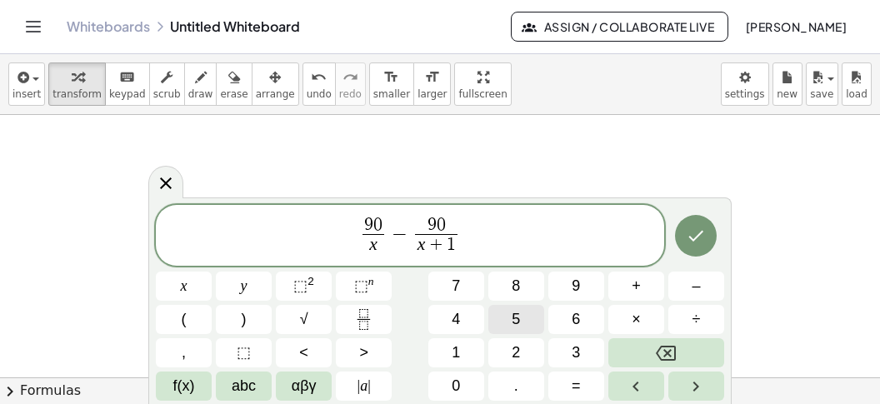
click at [529, 323] on button "5" at bounding box center [517, 319] width 56 height 29
click at [556, 237] on span "9 0 x ​ − 9 0 x + 1 5 ​ ​" at bounding box center [410, 237] width 509 height 44
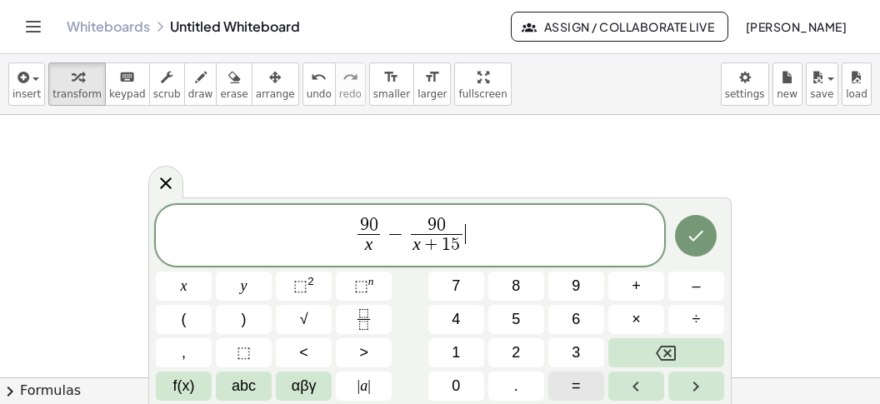
click at [579, 382] on span "=" at bounding box center [576, 386] width 9 height 23
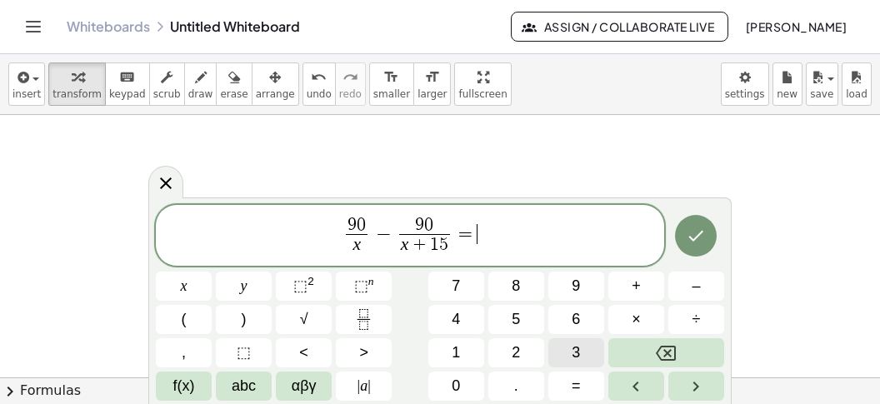
click at [582, 353] on button "3" at bounding box center [577, 352] width 56 height 29
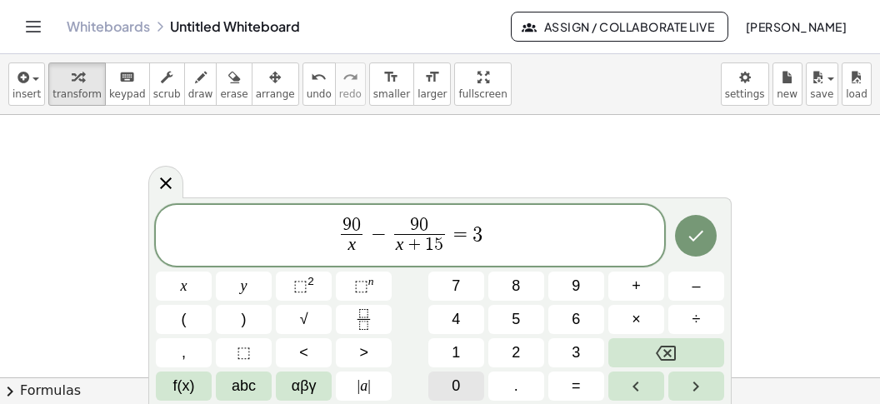
click at [457, 387] on span "0" at bounding box center [456, 386] width 8 height 23
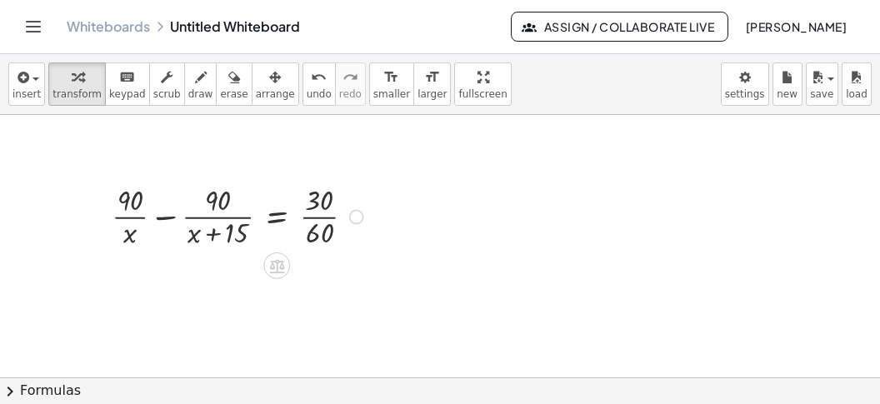
click at [308, 228] on div at bounding box center [239, 216] width 273 height 72
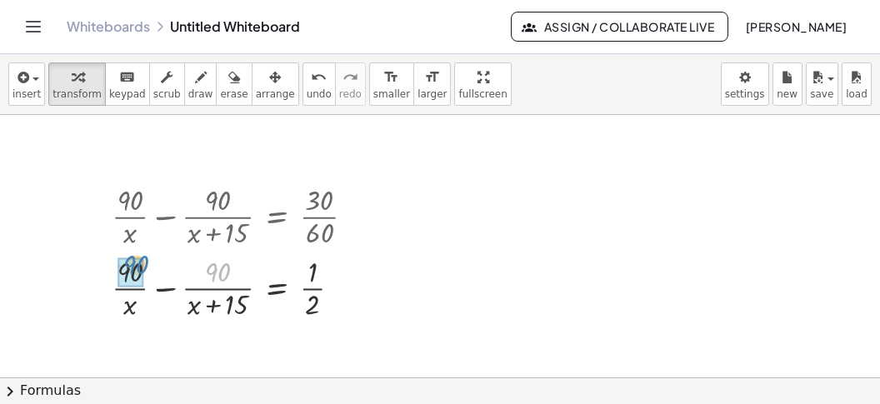
drag, startPoint x: 215, startPoint y: 267, endPoint x: 143, endPoint y: 256, distance: 73.3
click at [277, 288] on div "· 90 + · 90 · x − · 90 · ( + x + 15 ) = · 2 · 1" at bounding box center [277, 288] width 0 height 0
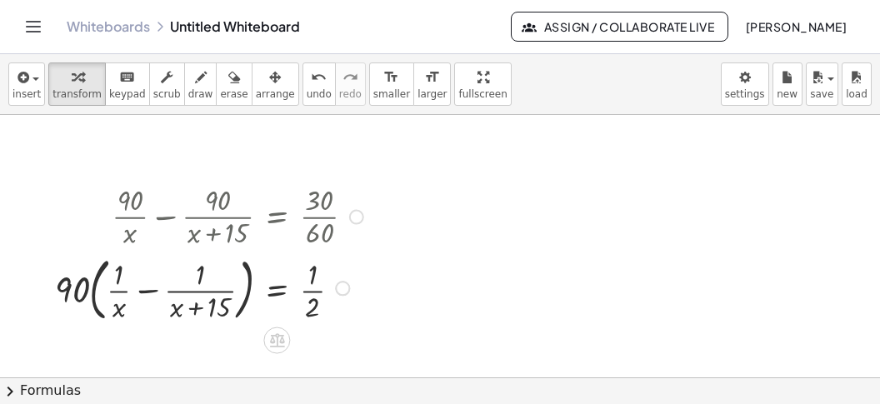
click at [154, 293] on div at bounding box center [212, 286] width 330 height 77
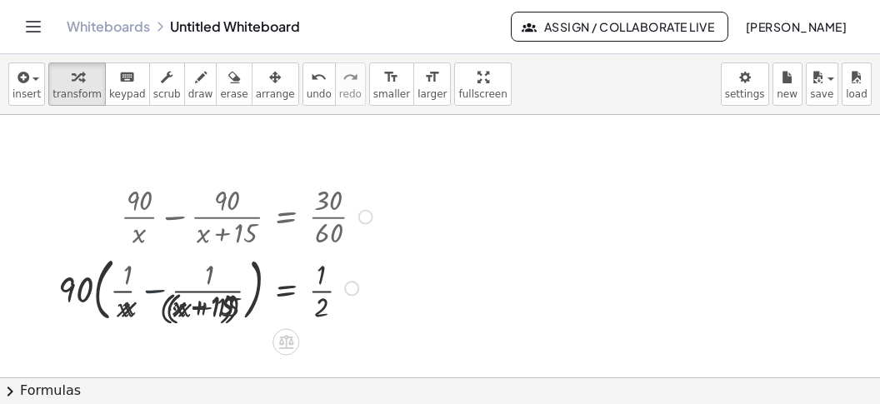
click at [154, 293] on div at bounding box center [151, 287] width 469 height 81
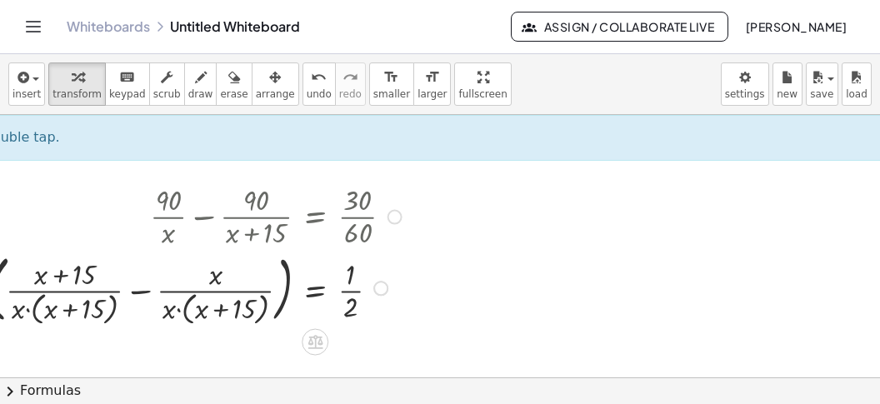
click at [152, 287] on div at bounding box center [180, 287] width 469 height 81
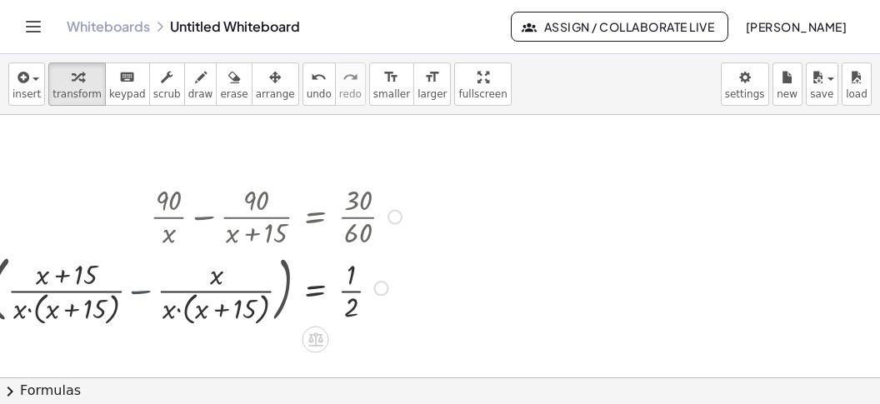
click at [152, 287] on div at bounding box center [269, 286] width 292 height 75
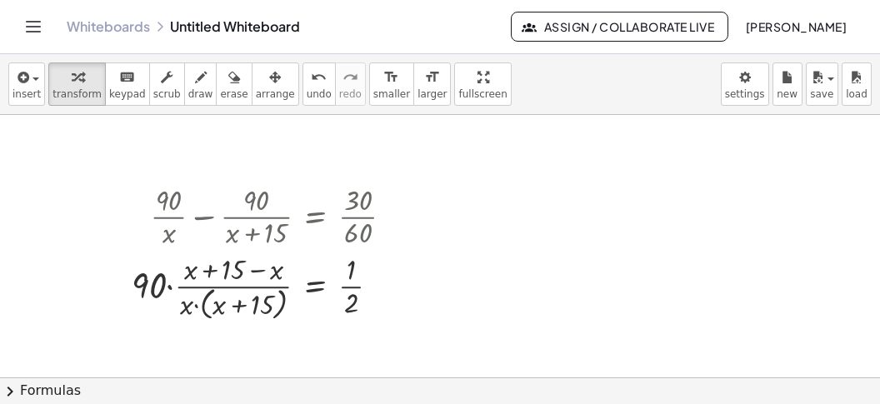
scroll to position [790, 0]
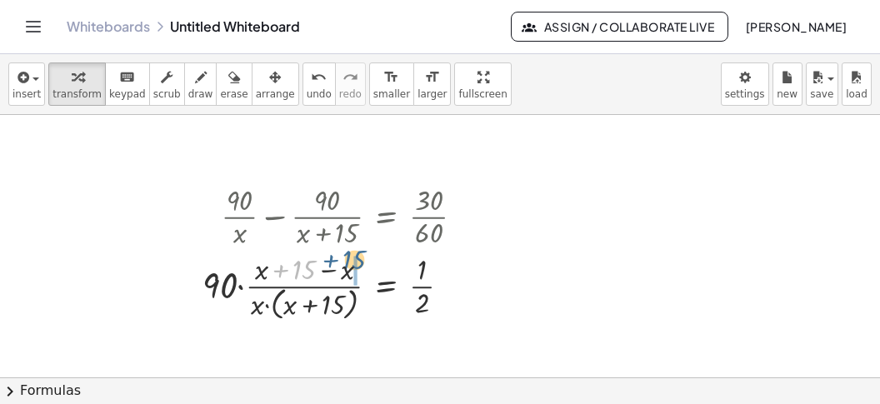
drag, startPoint x: 275, startPoint y: 273, endPoint x: 325, endPoint y: 263, distance: 51.0
click at [325, 263] on div at bounding box center [340, 286] width 292 height 75
drag, startPoint x: 282, startPoint y: 271, endPoint x: 286, endPoint y: 281, distance: 10.8
click at [283, 273] on div at bounding box center [340, 286] width 292 height 75
click at [243, 283] on div at bounding box center [340, 286] width 292 height 75
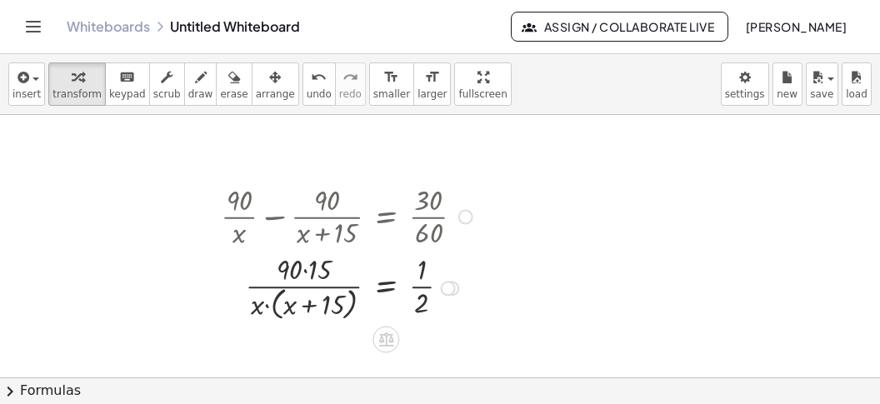
click at [308, 272] on div at bounding box center [349, 286] width 273 height 75
drag, startPoint x: 423, startPoint y: 308, endPoint x: 305, endPoint y: 271, distance: 123.4
click at [305, 271] on div at bounding box center [349, 286] width 273 height 75
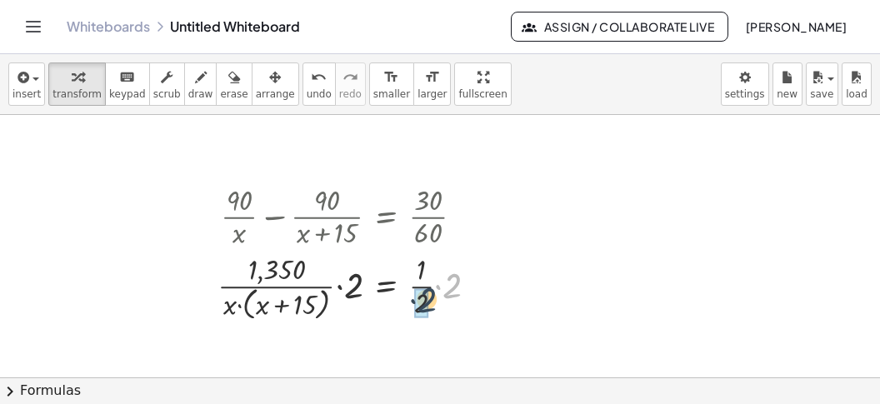
drag, startPoint x: 456, startPoint y: 281, endPoint x: 423, endPoint y: 299, distance: 38.1
click at [386, 288] on div "· 2 · = · 1 · x · ( + x + 15 ) 1,350 · · 2 · · 2 · 2" at bounding box center [386, 288] width 0 height 0
click at [241, 302] on div at bounding box center [347, 286] width 277 height 75
click at [242, 303] on div at bounding box center [347, 286] width 277 height 75
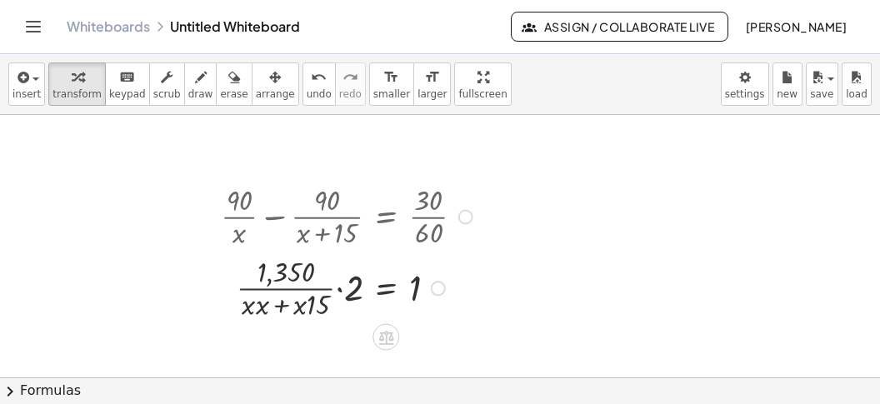
click at [263, 308] on div at bounding box center [349, 287] width 273 height 72
drag, startPoint x: 308, startPoint y: 305, endPoint x: 440, endPoint y: 260, distance: 140.0
click at [440, 260] on div at bounding box center [349, 287] width 273 height 72
drag, startPoint x: 282, startPoint y: 303, endPoint x: 362, endPoint y: 278, distance: 83.9
click at [387, 268] on div at bounding box center [349, 287] width 273 height 72
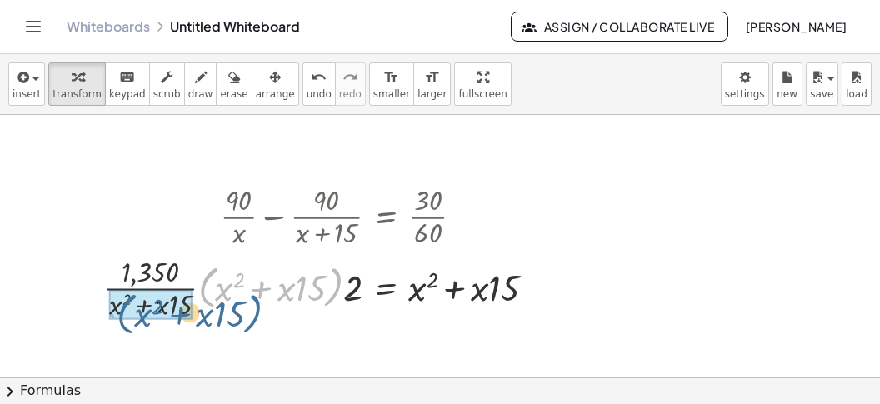
drag, startPoint x: 330, startPoint y: 296, endPoint x: 244, endPoint y: 323, distance: 89.9
click at [231, 323] on div "+ · 90 · x − · 90 · ( + x + 15 ) = · 30 · 60 + · 90 · x − · 90 · ( + x + 15 ) =…" at bounding box center [316, 251] width 477 height 151
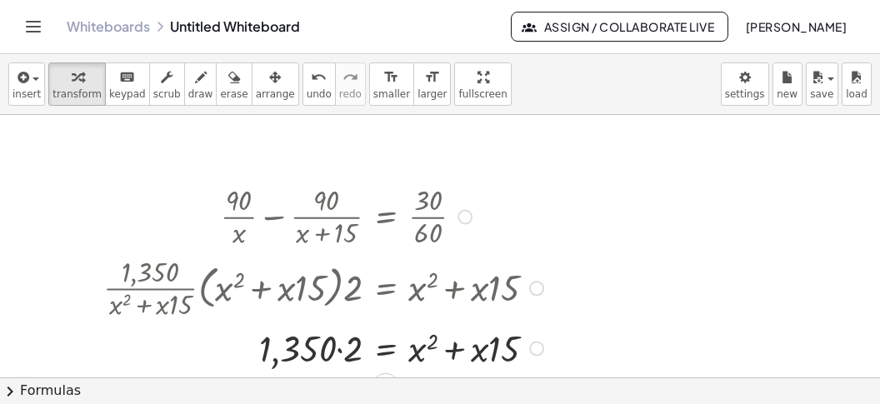
click at [341, 350] on div at bounding box center [326, 347] width 462 height 49
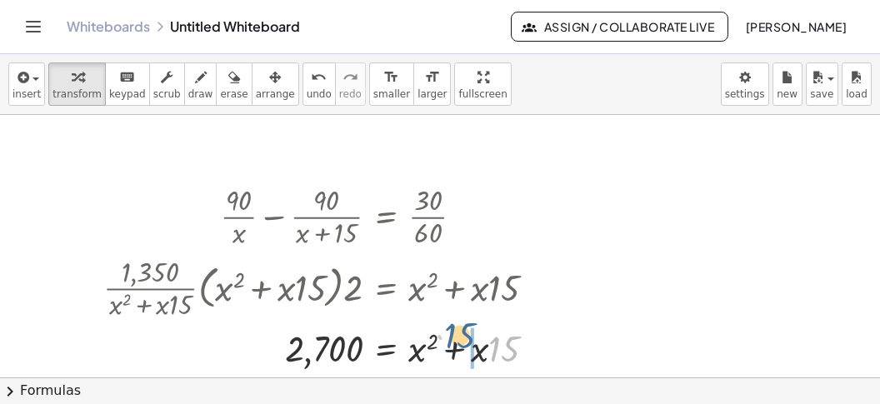
drag, startPoint x: 512, startPoint y: 347, endPoint x: 459, endPoint y: 343, distance: 52.7
click at [468, 337] on div at bounding box center [326, 347] width 462 height 49
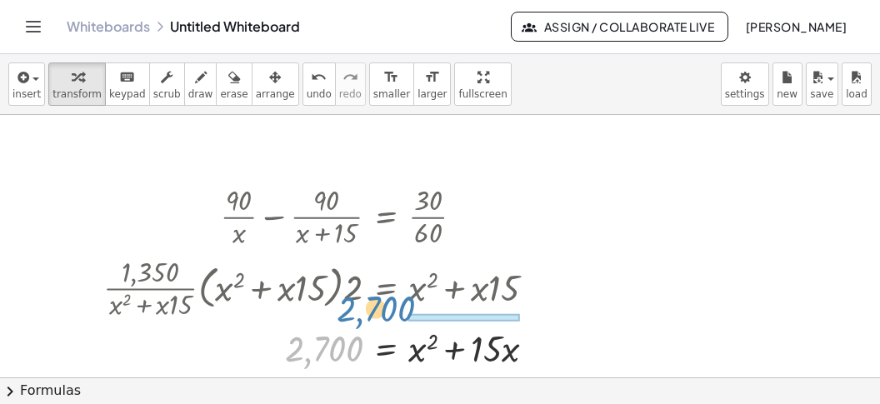
drag, startPoint x: 323, startPoint y: 349, endPoint x: 379, endPoint y: 308, distance: 68.5
click at [386, 348] on div "2,700 = + x 2 + · x · 15 2,700" at bounding box center [386, 348] width 0 height 0
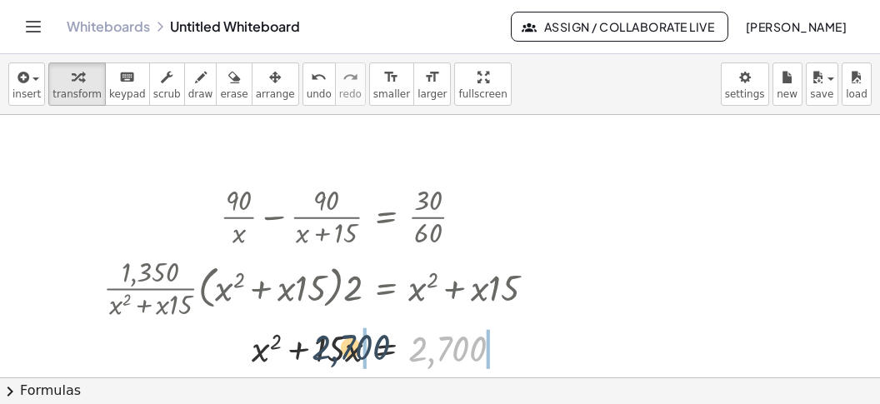
drag, startPoint x: 449, startPoint y: 351, endPoint x: 333, endPoint y: 349, distance: 115.9
click at [333, 349] on div at bounding box center [326, 347] width 462 height 49
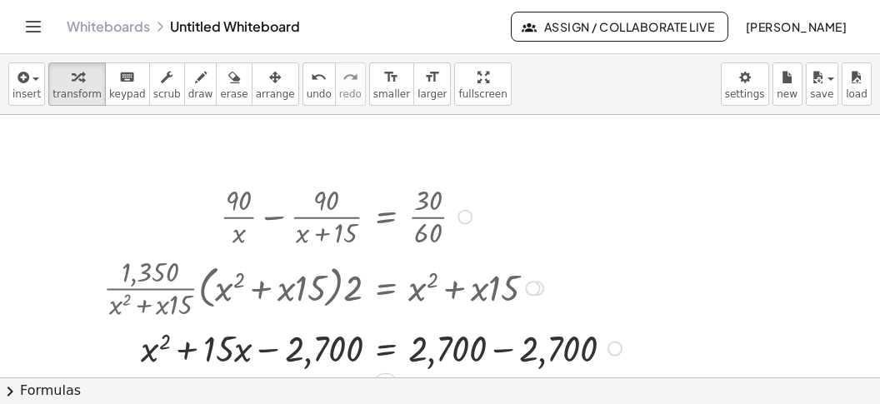
click at [495, 349] on div at bounding box center [365, 347] width 540 height 49
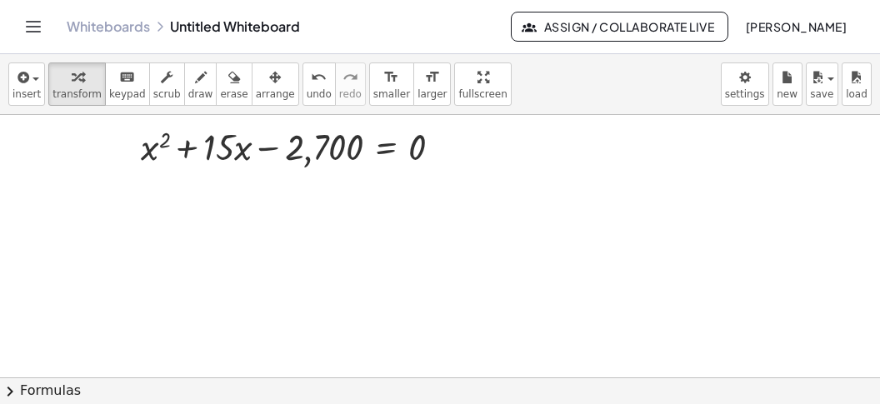
scroll to position [1000, 0]
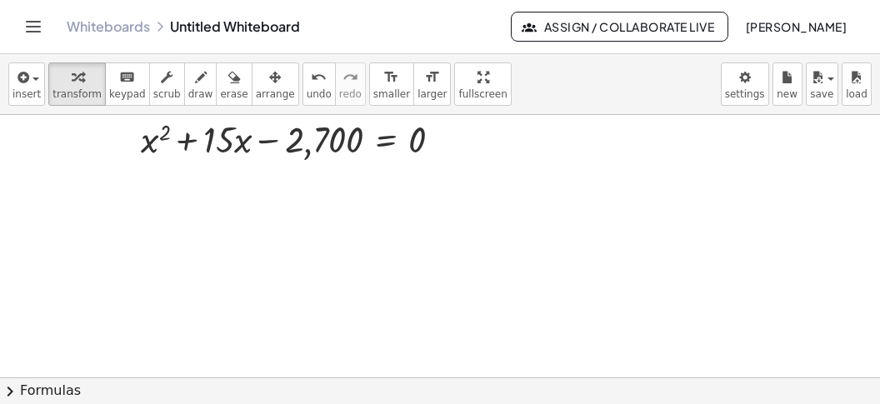
click at [288, 388] on button "chevron_right Formulas" at bounding box center [440, 391] width 880 height 27
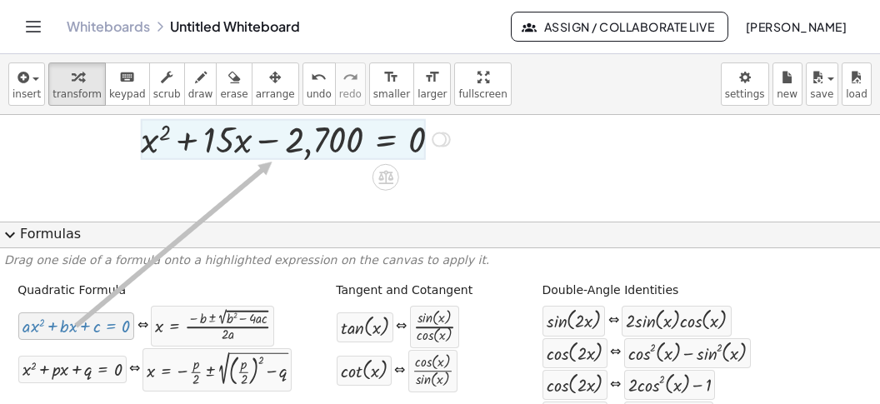
drag, startPoint x: 116, startPoint y: 335, endPoint x: 273, endPoint y: 162, distance: 233.8
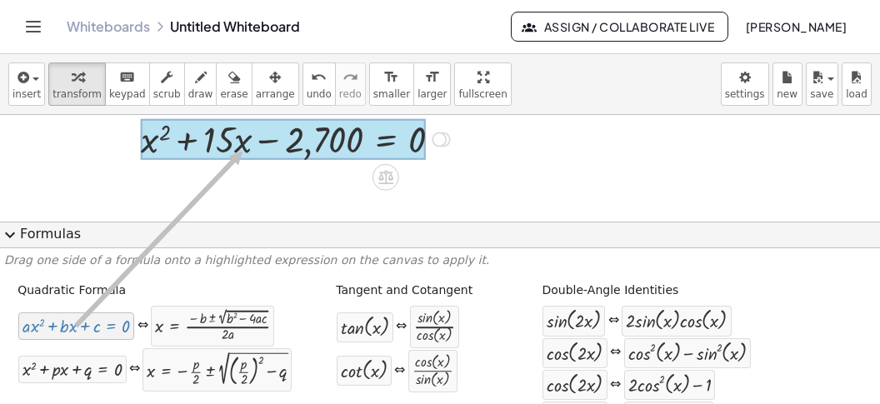
drag, startPoint x: 93, startPoint y: 315, endPoint x: 243, endPoint y: 151, distance: 223.0
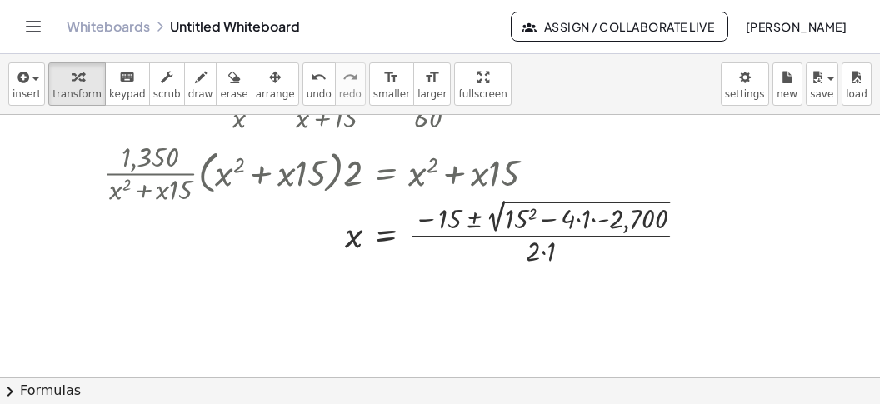
scroll to position [895, 0]
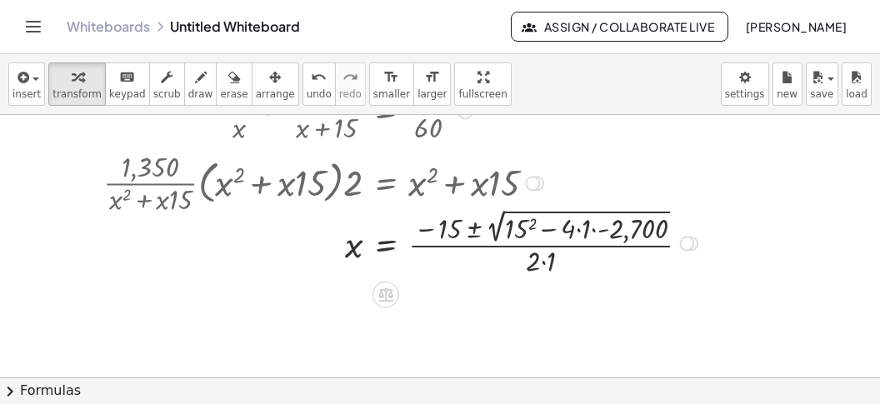
drag, startPoint x: 524, startPoint y: 228, endPoint x: 579, endPoint y: 228, distance: 55.0
click at [527, 228] on div at bounding box center [403, 241] width 616 height 75
click at [576, 231] on div at bounding box center [409, 241] width 628 height 75
click at [604, 237] on div at bounding box center [409, 241] width 628 height 75
click at [615, 238] on div at bounding box center [403, 241] width 616 height 75
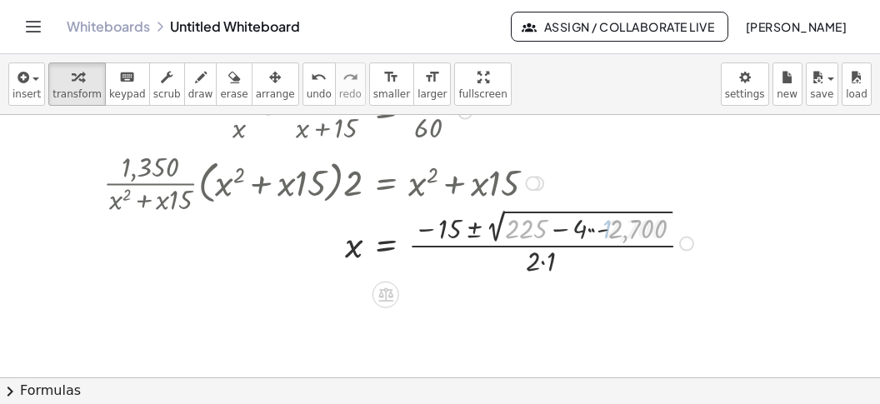
click at [625, 238] on div at bounding box center [409, 241] width 628 height 75
click at [626, 238] on div at bounding box center [409, 241] width 628 height 75
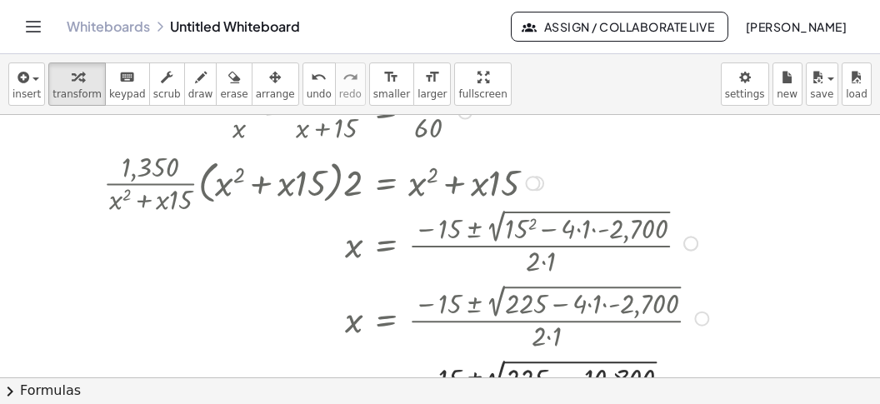
click at [581, 234] on div at bounding box center [409, 241] width 628 height 75
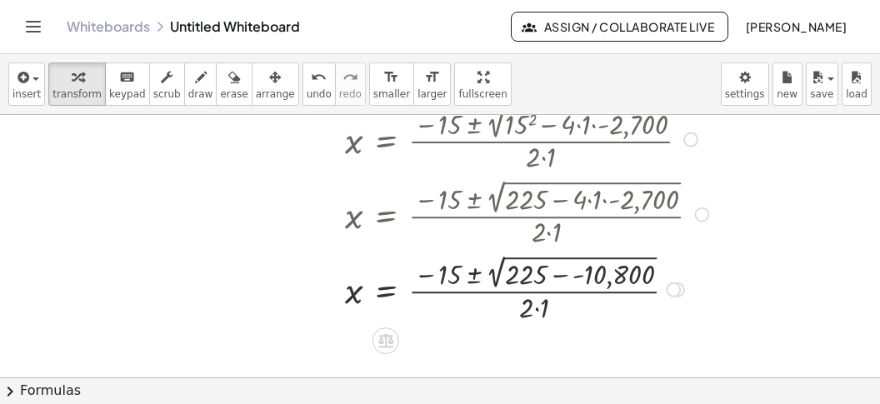
click at [571, 266] on div at bounding box center [409, 288] width 628 height 75
drag, startPoint x: 579, startPoint y: 263, endPoint x: 571, endPoint y: 268, distance: 9.0
click at [577, 264] on div at bounding box center [409, 288] width 628 height 75
drag, startPoint x: 571, startPoint y: 268, endPoint x: 560, endPoint y: 277, distance: 14.2
click at [566, 272] on div at bounding box center [409, 288] width 628 height 74
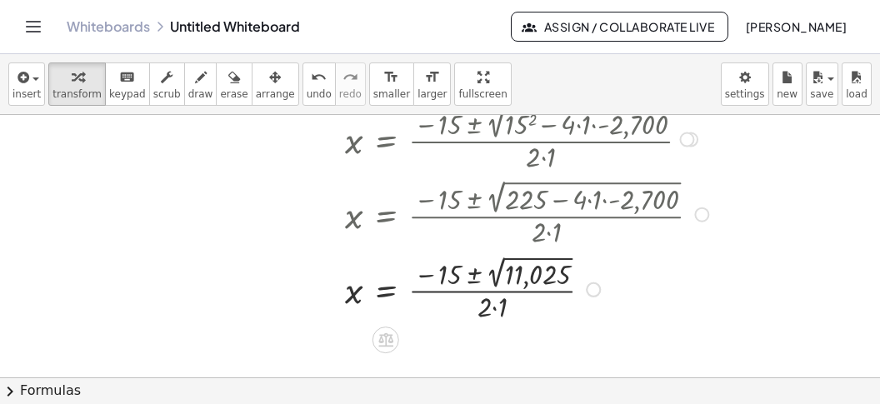
click at [525, 281] on div at bounding box center [409, 288] width 628 height 74
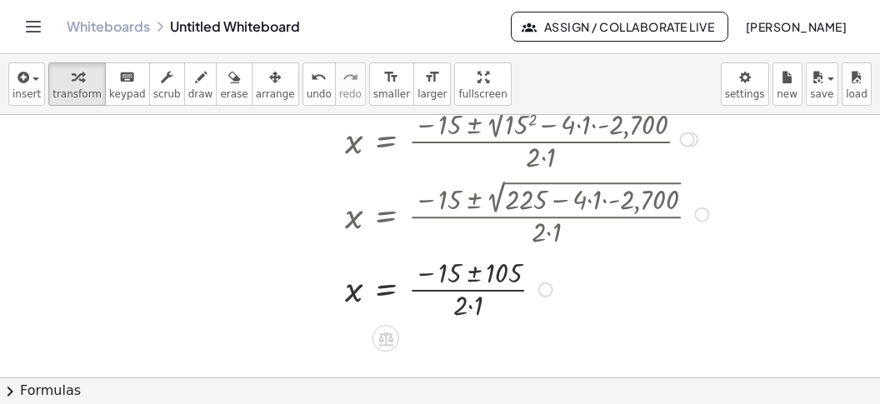
click at [479, 313] on div at bounding box center [409, 289] width 628 height 72
click at [477, 264] on div at bounding box center [409, 289] width 628 height 72
click at [478, 263] on div at bounding box center [409, 289] width 628 height 72
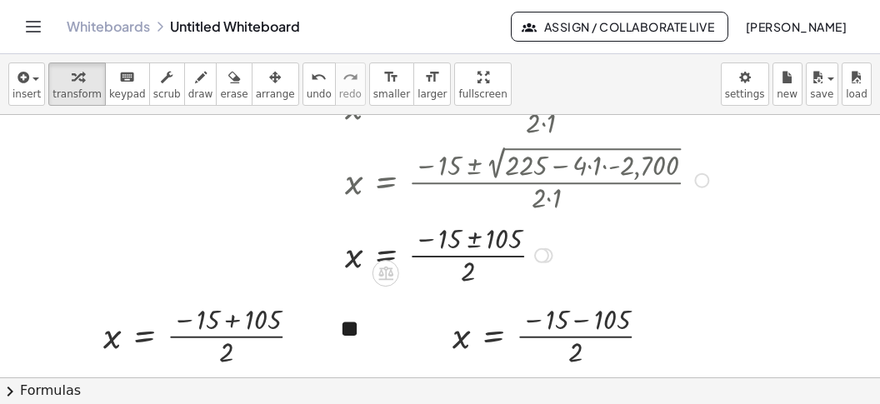
scroll to position [1055, 0]
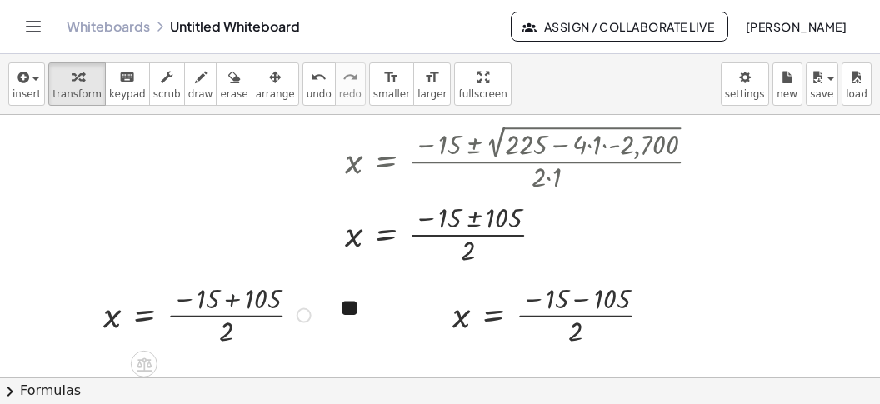
drag, startPoint x: 224, startPoint y: 301, endPoint x: 234, endPoint y: 299, distance: 10.1
click at [231, 299] on div at bounding box center [209, 314] width 229 height 72
click at [208, 313] on div at bounding box center [168, 314] width 147 height 72
click at [593, 299] on div at bounding box center [558, 314] width 229 height 72
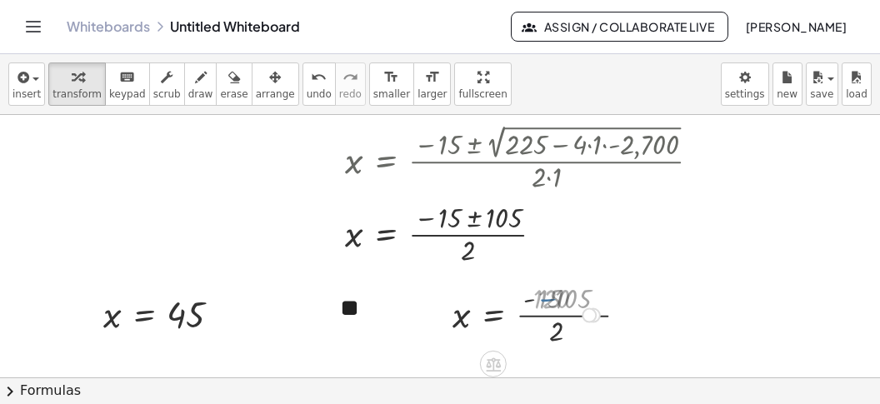
click at [579, 325] on div at bounding box center [528, 314] width 169 height 72
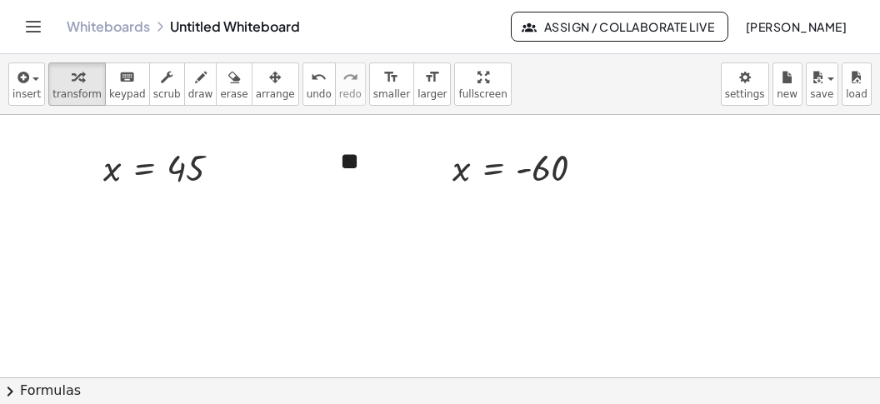
scroll to position [1318, 0]
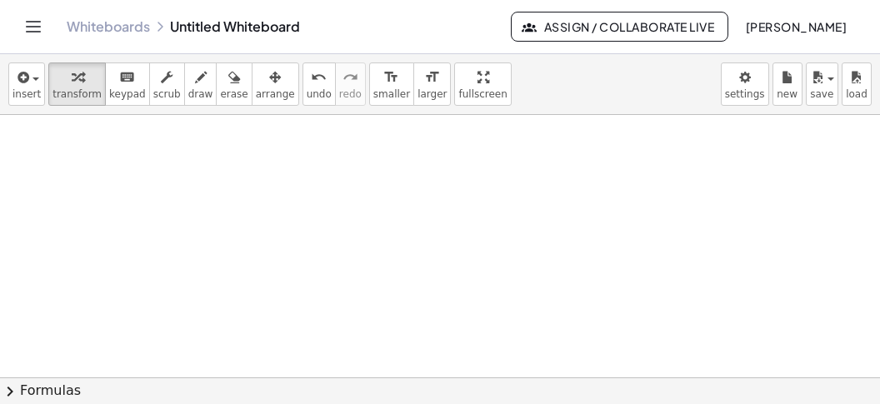
drag, startPoint x: 102, startPoint y: 165, endPoint x: 103, endPoint y: 176, distance: 10.9
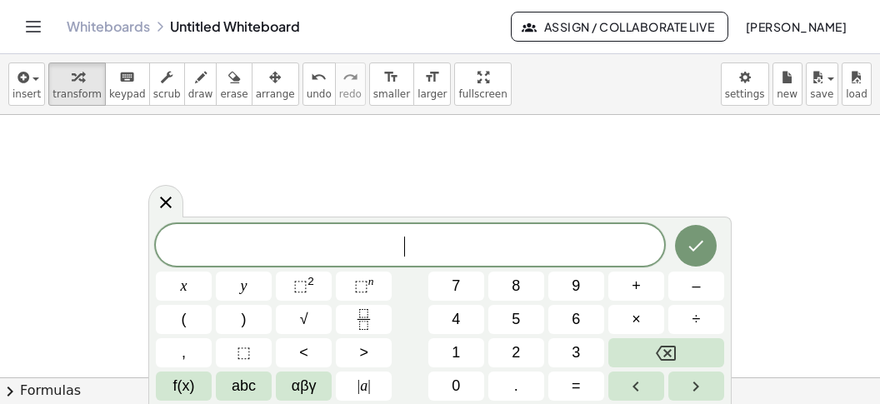
scroll to position [14, 0]
click at [194, 284] on button "x" at bounding box center [184, 286] width 56 height 29
click at [288, 288] on button "⬚ 2" at bounding box center [304, 286] width 56 height 29
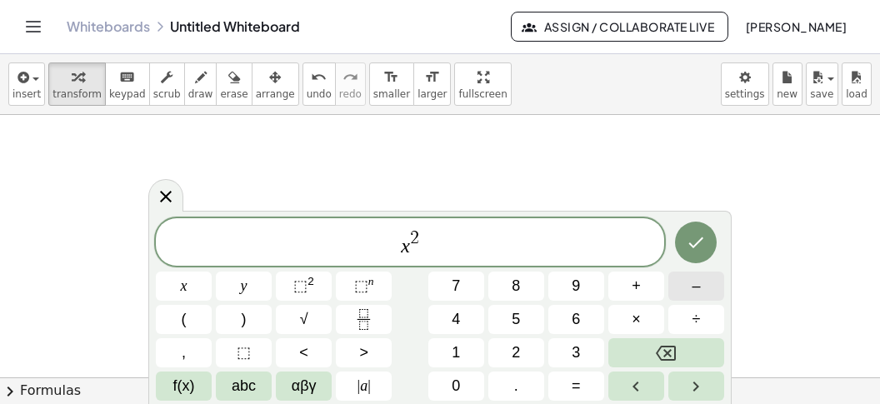
click at [696, 285] on span "–" at bounding box center [696, 286] width 8 height 23
click at [519, 342] on span "2" at bounding box center [516, 353] width 8 height 23
click at [522, 322] on button "5" at bounding box center [517, 319] width 56 height 29
click at [519, 358] on span "2" at bounding box center [516, 353] width 8 height 23
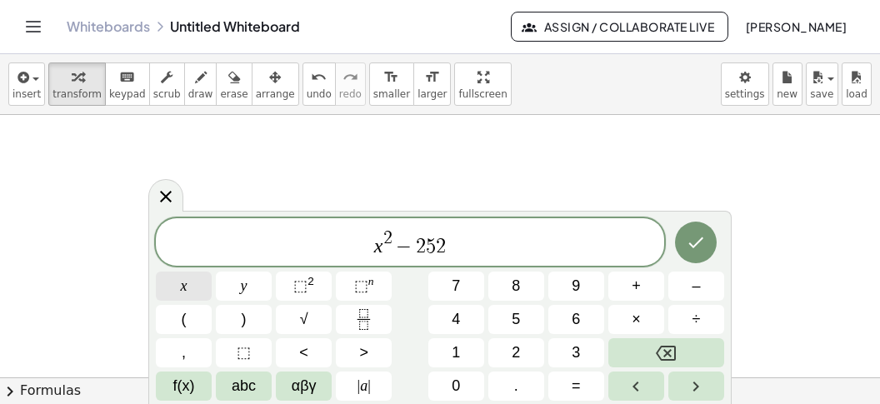
click at [194, 289] on button "x" at bounding box center [184, 286] width 56 height 29
click at [636, 286] on span "+" at bounding box center [636, 286] width 9 height 23
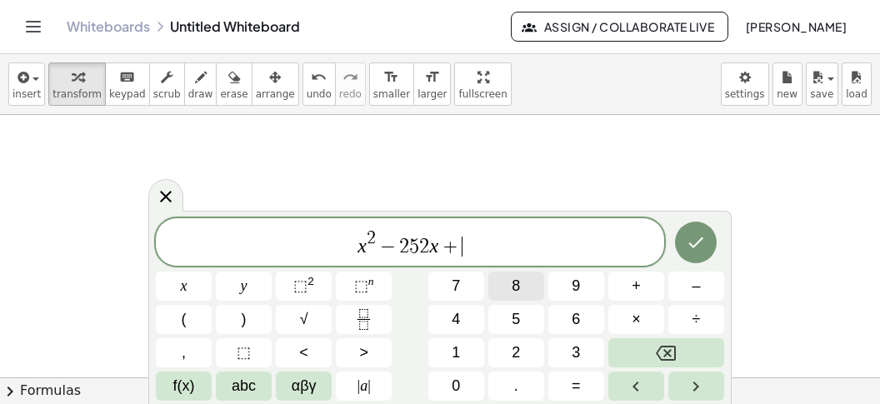
click at [508, 283] on button "8" at bounding box center [517, 286] width 56 height 29
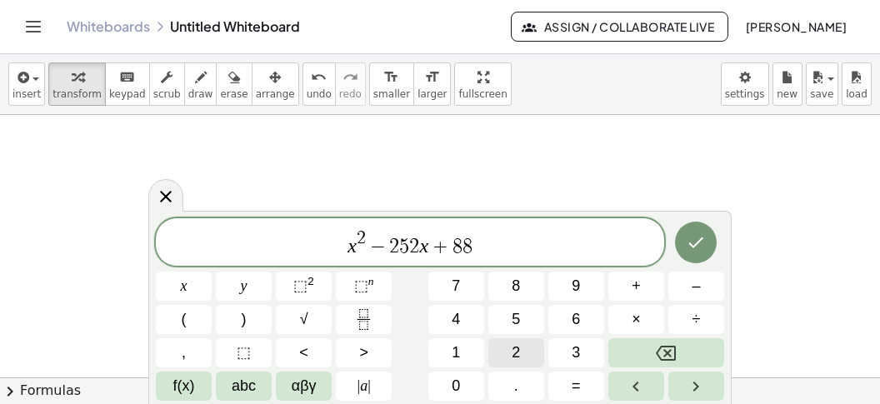
click at [511, 350] on button "2" at bounding box center [517, 352] width 56 height 29
click at [463, 379] on button "0" at bounding box center [457, 386] width 56 height 29
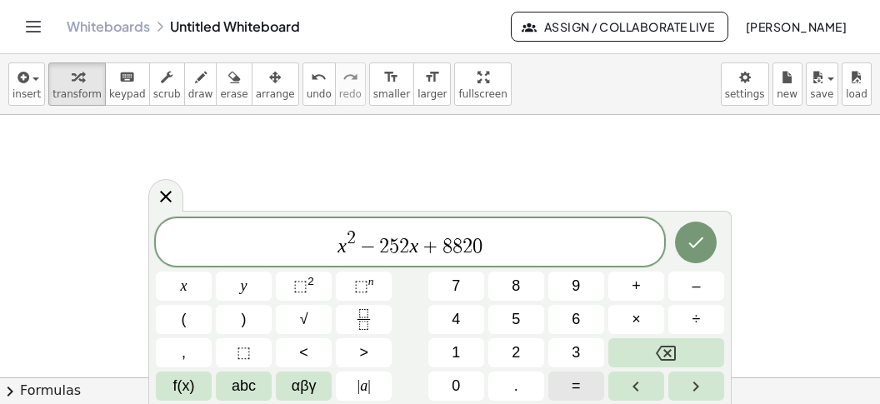
click at [588, 381] on button "=" at bounding box center [577, 386] width 56 height 29
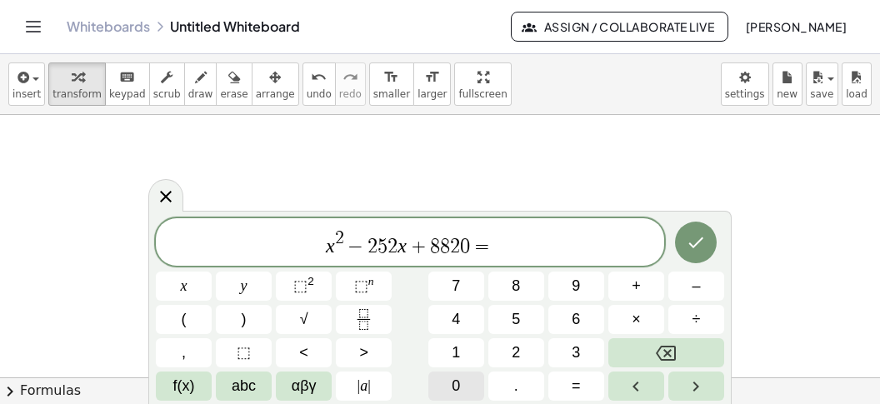
click at [462, 381] on button "0" at bounding box center [457, 386] width 56 height 29
click at [697, 246] on icon "Done" at bounding box center [696, 243] width 20 height 20
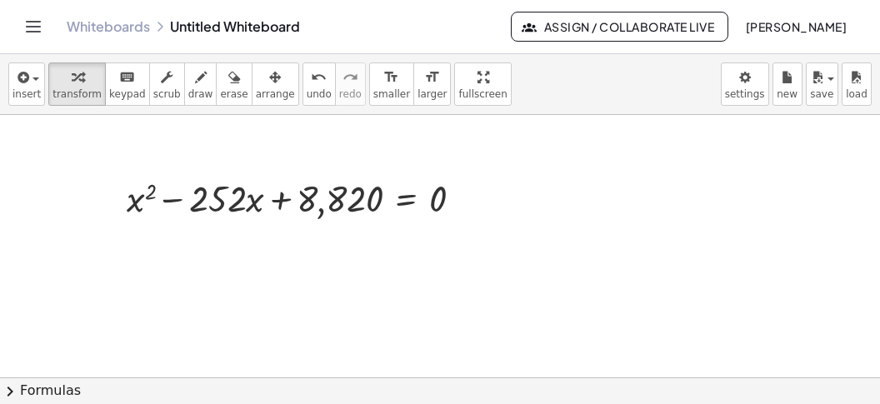
click at [274, 386] on button "chevron_right Formulas" at bounding box center [440, 391] width 880 height 27
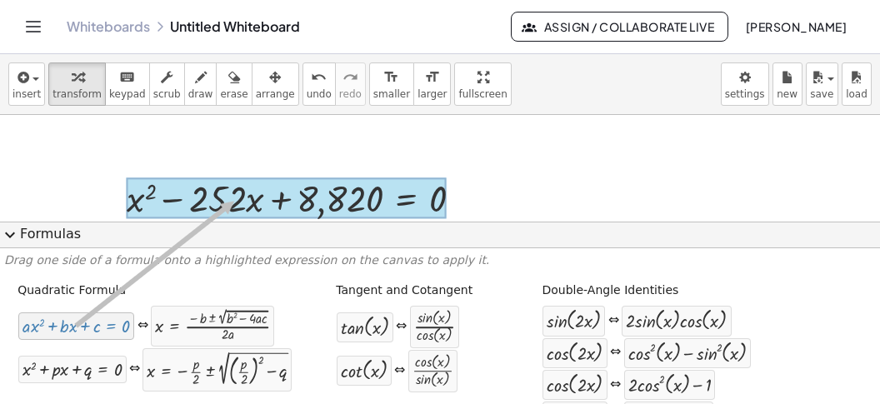
drag, startPoint x: 83, startPoint y: 328, endPoint x: 225, endPoint y: 216, distance: 180.5
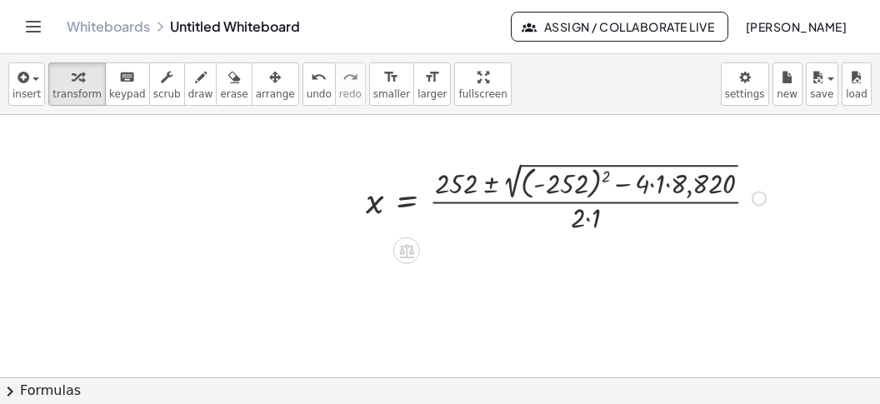
drag, startPoint x: 565, startPoint y: 178, endPoint x: 574, endPoint y: 193, distance: 17.2
click at [566, 178] on div at bounding box center [569, 197] width 422 height 78
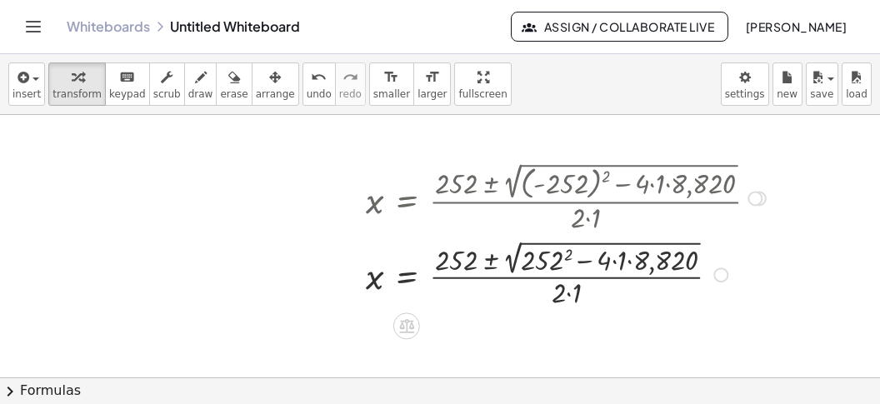
click at [643, 273] on div at bounding box center [569, 273] width 422 height 75
click at [621, 267] on div at bounding box center [569, 273] width 422 height 75
drag, startPoint x: 540, startPoint y: 259, endPoint x: 574, endPoint y: 267, distance: 34.2
click at [542, 259] on div at bounding box center [569, 273] width 422 height 75
click at [585, 258] on div at bounding box center [569, 273] width 422 height 75
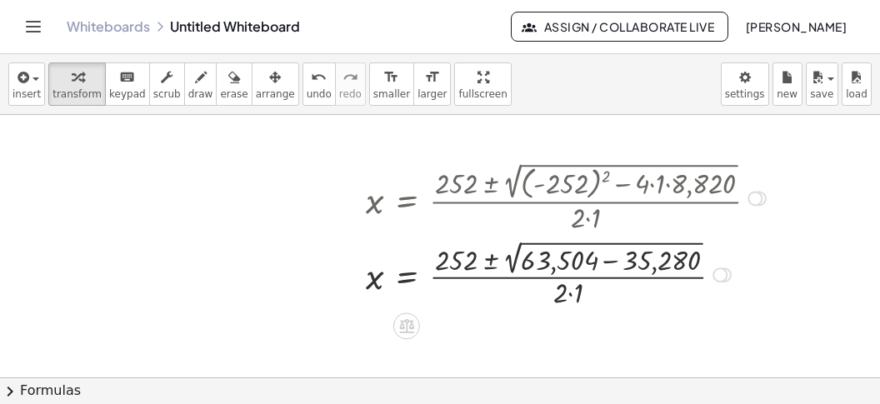
click at [606, 265] on div at bounding box center [569, 273] width 422 height 75
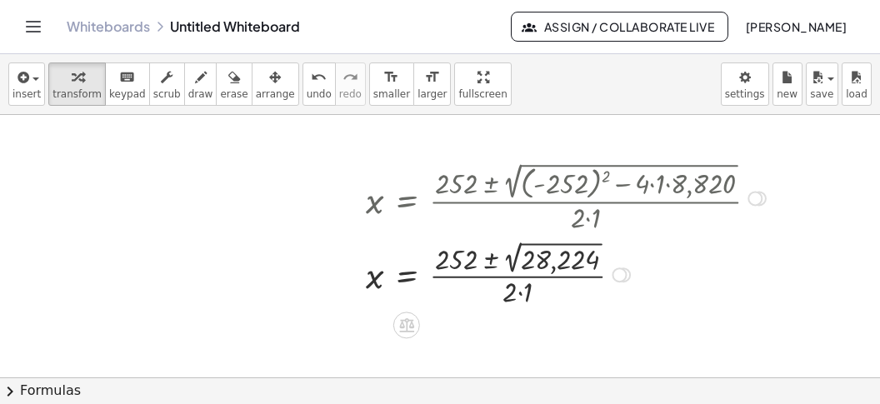
click at [555, 263] on div at bounding box center [569, 274] width 422 height 74
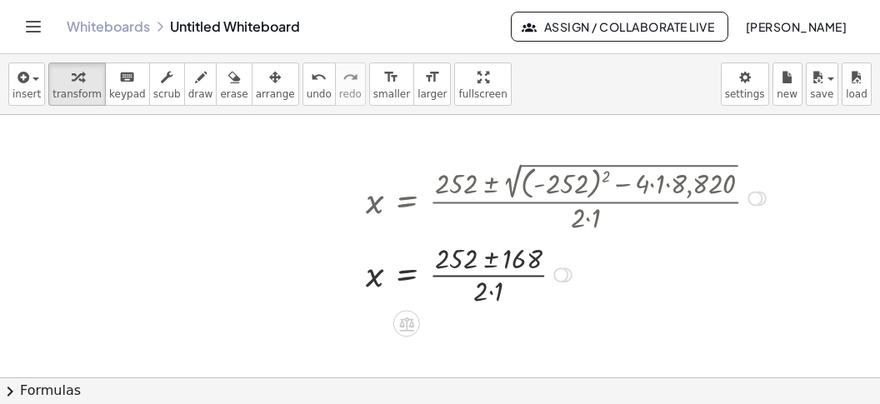
click at [498, 294] on div at bounding box center [569, 274] width 422 height 72
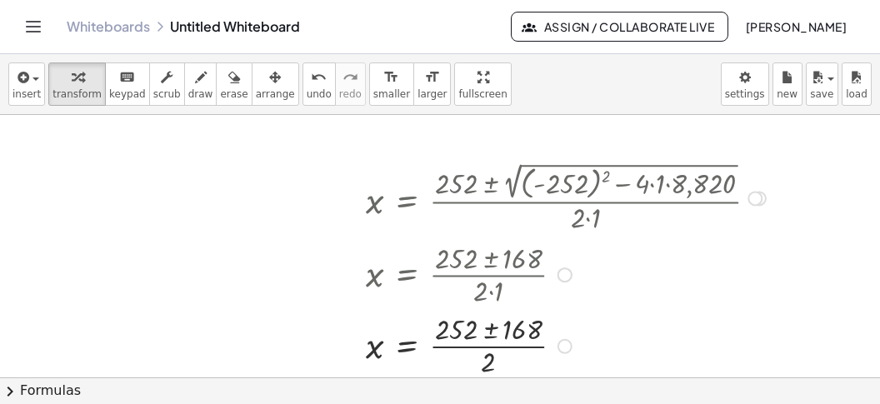
click at [490, 330] on div at bounding box center [569, 345] width 422 height 72
drag, startPoint x: 490, startPoint y: 329, endPoint x: 500, endPoint y: 300, distance: 30.8
click at [490, 327] on div at bounding box center [569, 345] width 422 height 72
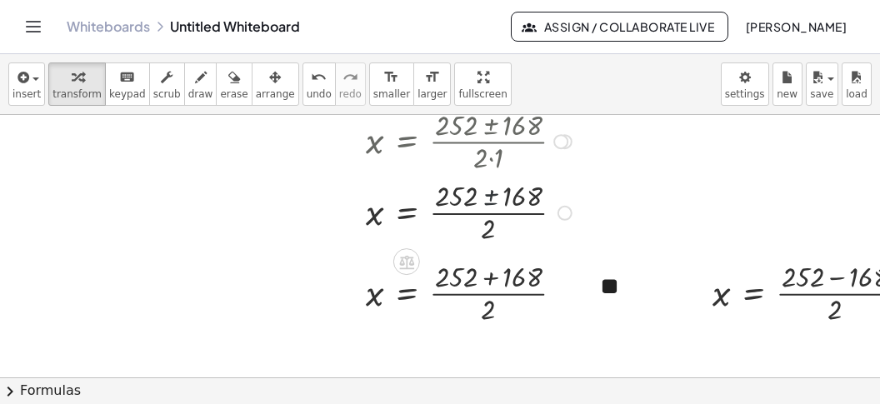
scroll to position [1527, 0]
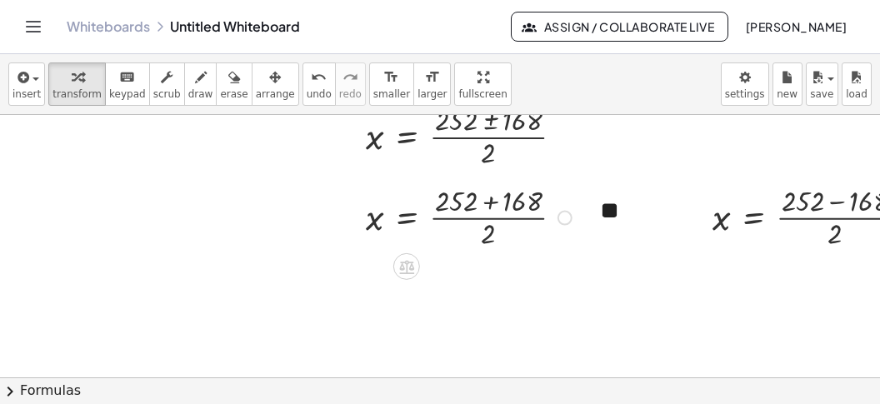
click at [491, 207] on div at bounding box center [472, 217] width 228 height 72
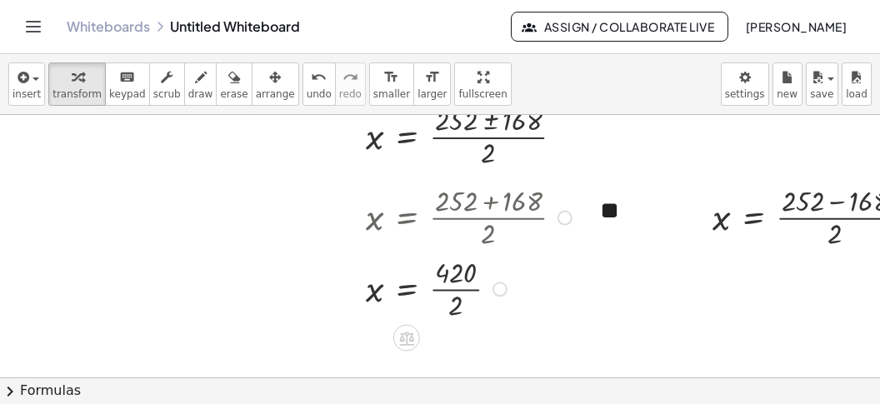
click at [460, 298] on div at bounding box center [472, 288] width 228 height 72
drag, startPoint x: 823, startPoint y: 211, endPoint x: 835, endPoint y: 204, distance: 14.2
click at [827, 208] on div at bounding box center [818, 217] width 228 height 72
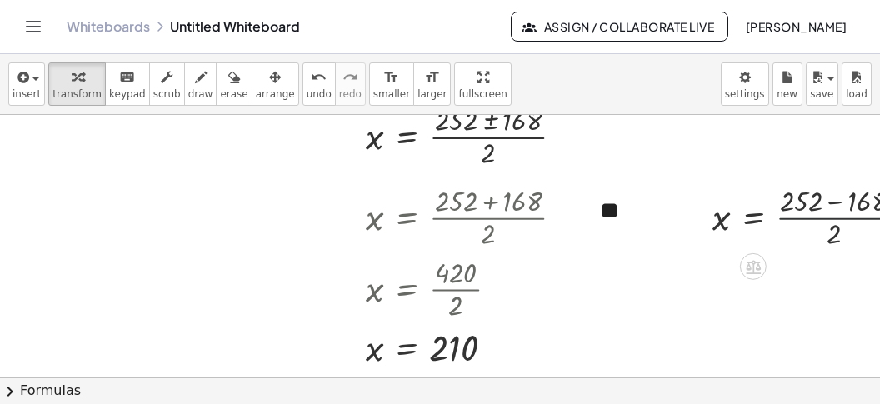
click at [835, 204] on div at bounding box center [818, 217] width 228 height 72
click at [835, 203] on div at bounding box center [818, 217] width 228 height 72
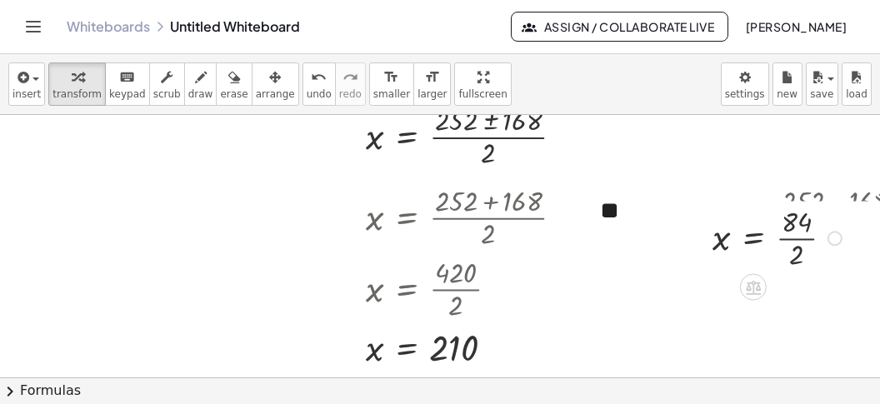
click at [815, 218] on div at bounding box center [818, 237] width 228 height 72
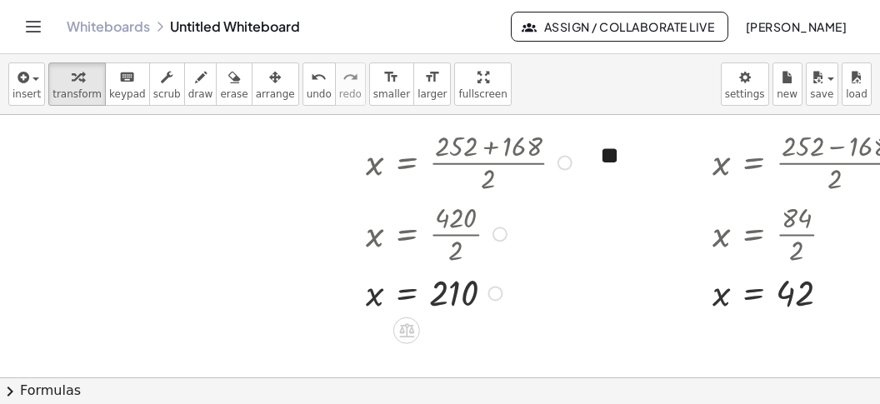
scroll to position [1846, 0]
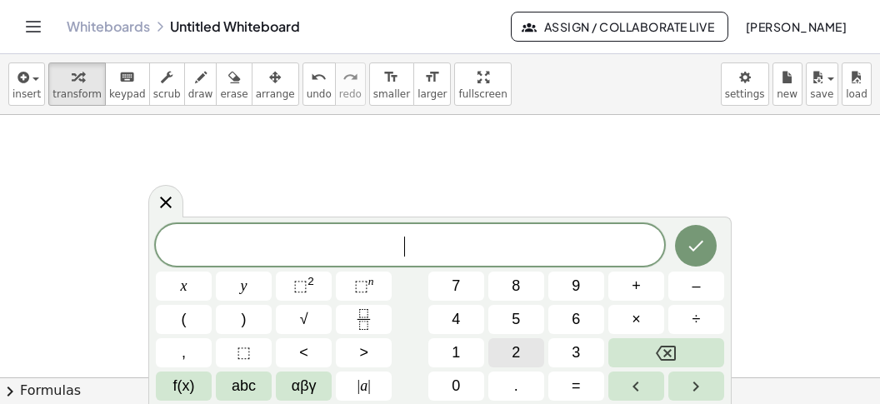
click at [508, 341] on button "2" at bounding box center [517, 352] width 56 height 29
click at [386, 291] on button "⬚ n" at bounding box center [364, 286] width 56 height 29
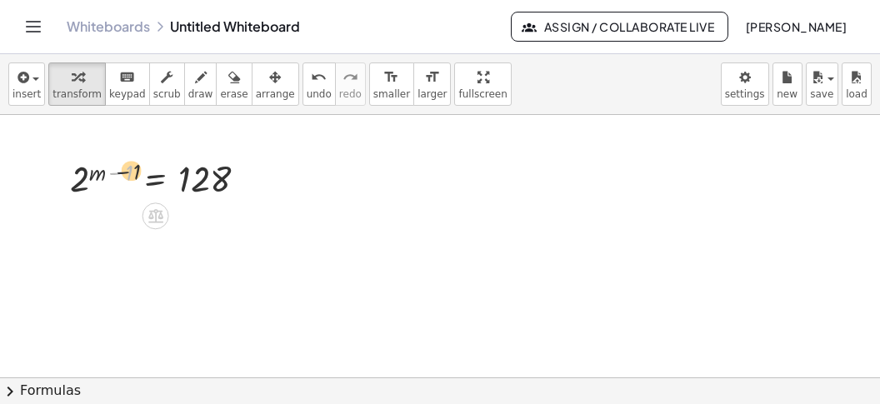
drag, startPoint x: 134, startPoint y: 170, endPoint x: 191, endPoint y: 167, distance: 56.8
click at [191, 167] on div at bounding box center [165, 178] width 207 height 48
click at [155, 178] on div at bounding box center [165, 178] width 207 height 48
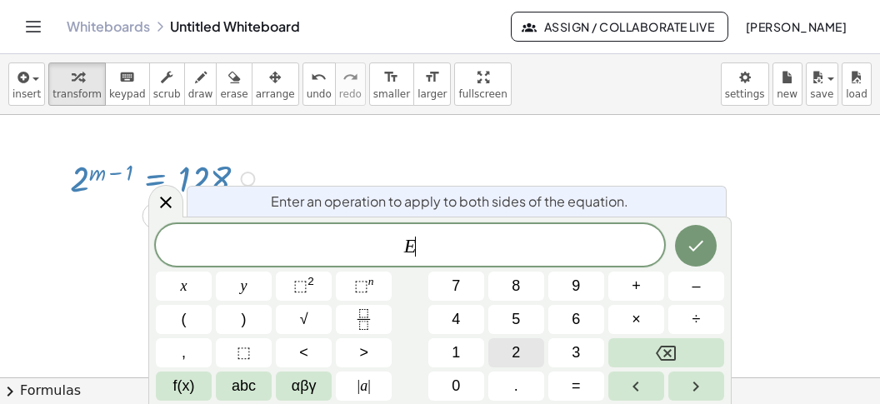
click at [521, 351] on button "2" at bounding box center [517, 352] width 56 height 29
click at [709, 244] on button "Done" at bounding box center [696, 246] width 42 height 42
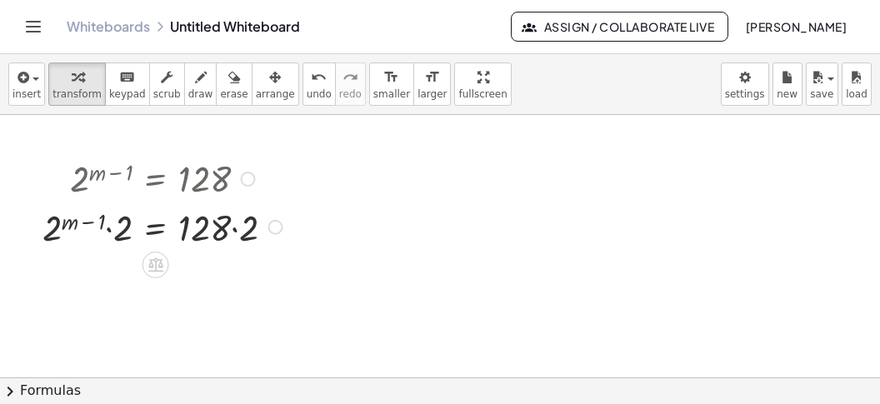
click at [116, 233] on div at bounding box center [165, 225] width 262 height 49
click at [113, 233] on div at bounding box center [165, 225] width 261 height 49
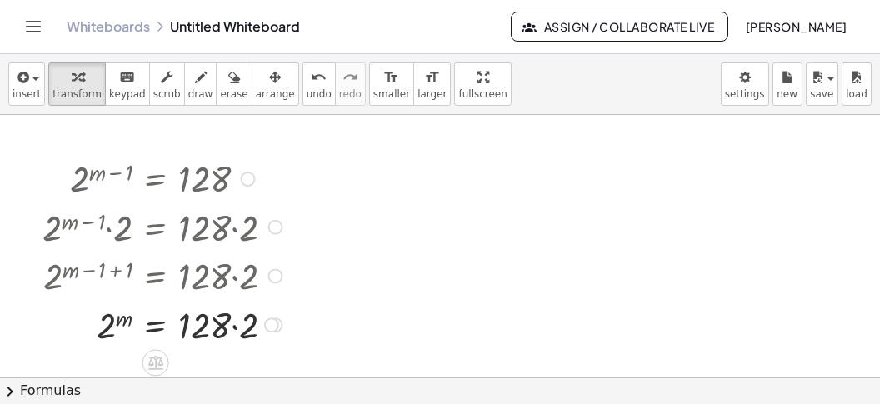
drag, startPoint x: 236, startPoint y: 325, endPoint x: 221, endPoint y: 328, distance: 15.2
click at [236, 325] on div at bounding box center [165, 323] width 262 height 49
drag, startPoint x: 110, startPoint y: 327, endPoint x: 173, endPoint y: 329, distance: 62.6
click at [156, 325] on div "2 2 m = 256" at bounding box center [156, 325] width 0 height 0
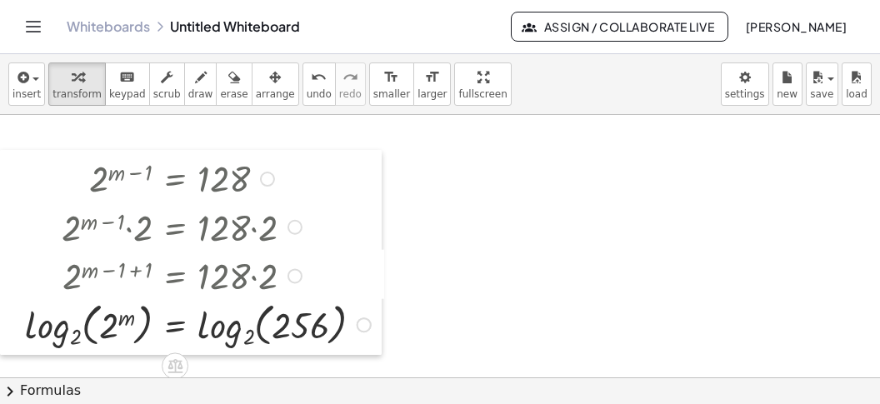
click at [25, 332] on div at bounding box center [12, 253] width 25 height 206
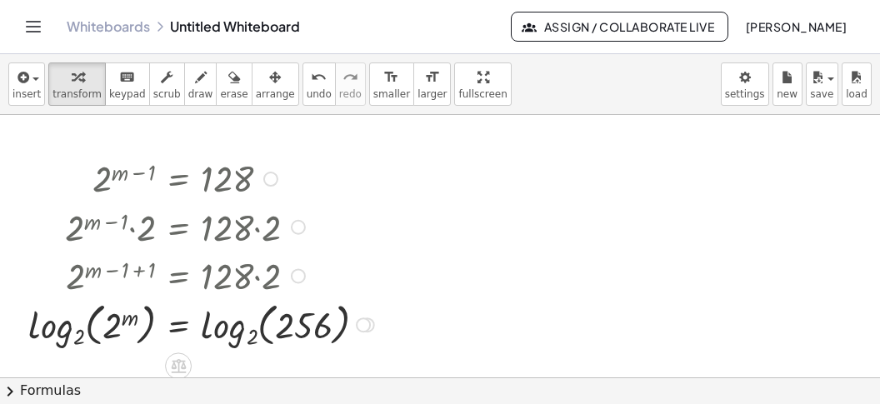
click at [207, 328] on div at bounding box center [204, 324] width 368 height 56
click at [29, 328] on div at bounding box center [169, 324] width 298 height 56
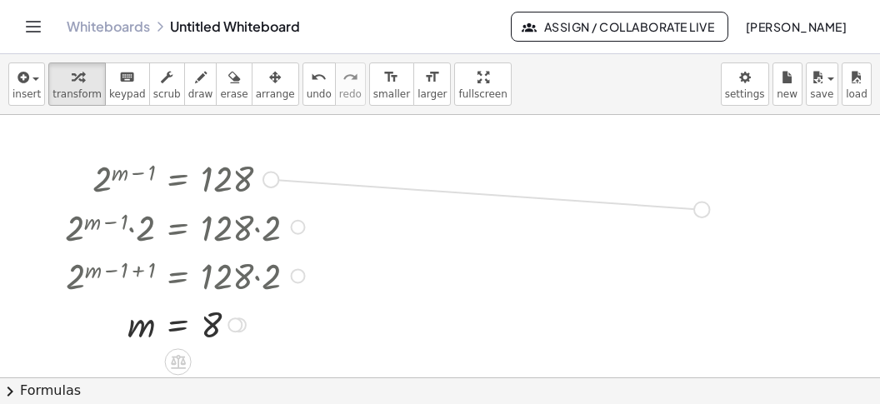
drag, startPoint x: 273, startPoint y: 178, endPoint x: 724, endPoint y: 210, distance: 451.4
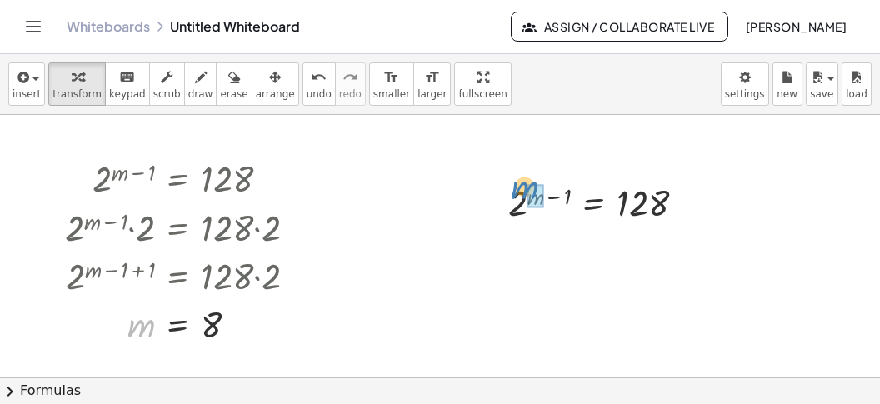
drag, startPoint x: 129, startPoint y: 324, endPoint x: 517, endPoint y: 193, distance: 409.2
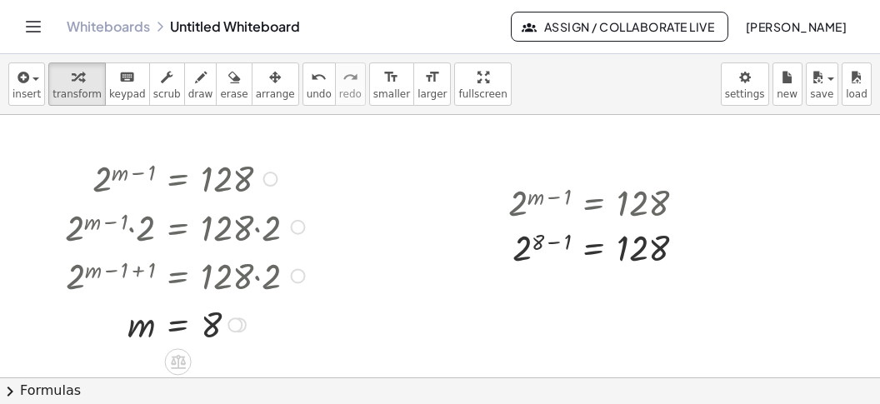
drag, startPoint x: 559, startPoint y: 199, endPoint x: 551, endPoint y: 233, distance: 34.4
click at [559, 203] on div at bounding box center [603, 202] width 207 height 48
click at [558, 249] on div at bounding box center [603, 249] width 207 height 48
drag, startPoint x: 554, startPoint y: 258, endPoint x: 559, endPoint y: 273, distance: 15.8
click at [555, 260] on div at bounding box center [603, 249] width 207 height 48
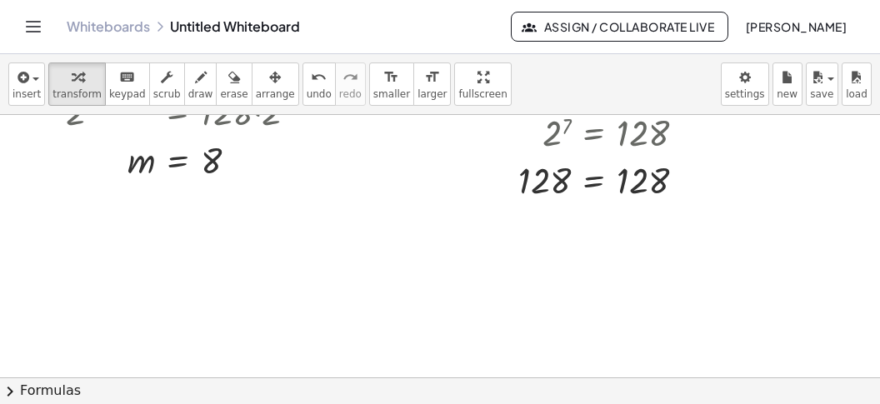
scroll to position [2109, 0]
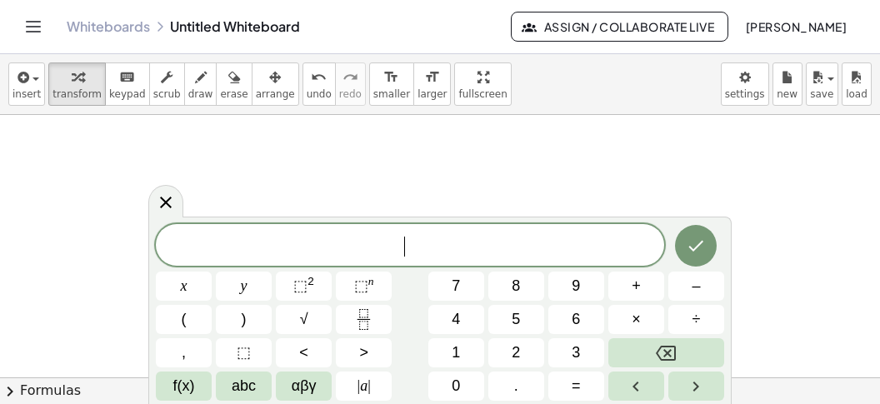
scroll to position [14, 0]
click at [304, 315] on span "√" at bounding box center [304, 319] width 8 height 23
click at [570, 344] on button "3" at bounding box center [577, 352] width 56 height 29
click at [369, 283] on sup "n" at bounding box center [372, 281] width 6 height 13
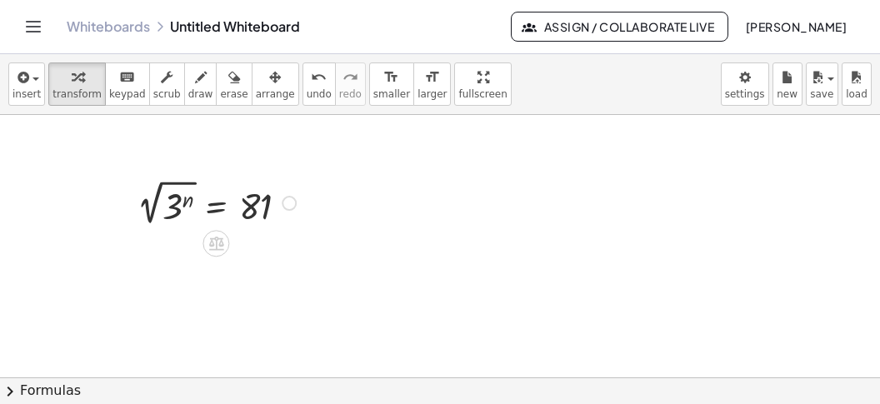
click at [212, 203] on div at bounding box center [219, 202] width 180 height 54
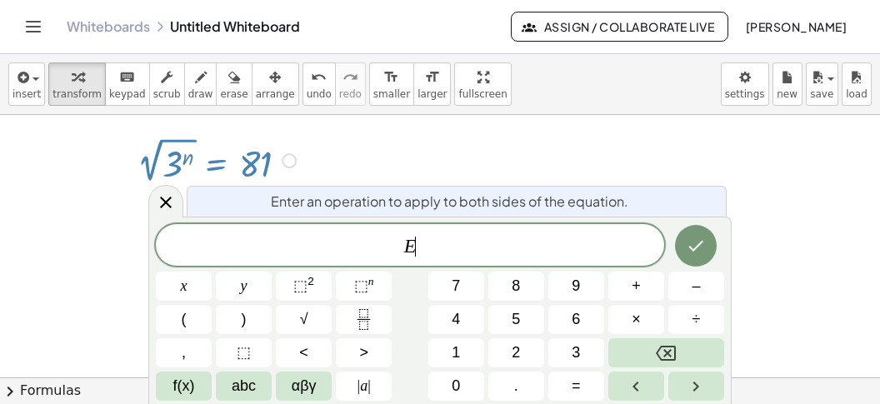
scroll to position [2156, 0]
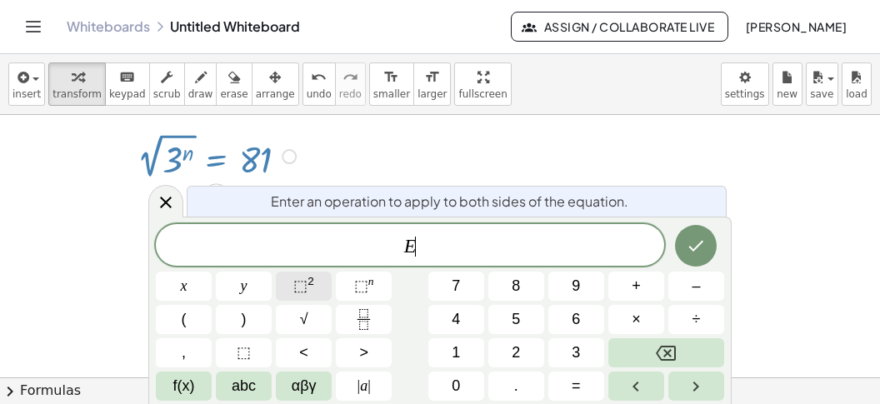
click at [306, 291] on span "⬚" at bounding box center [300, 286] width 14 height 17
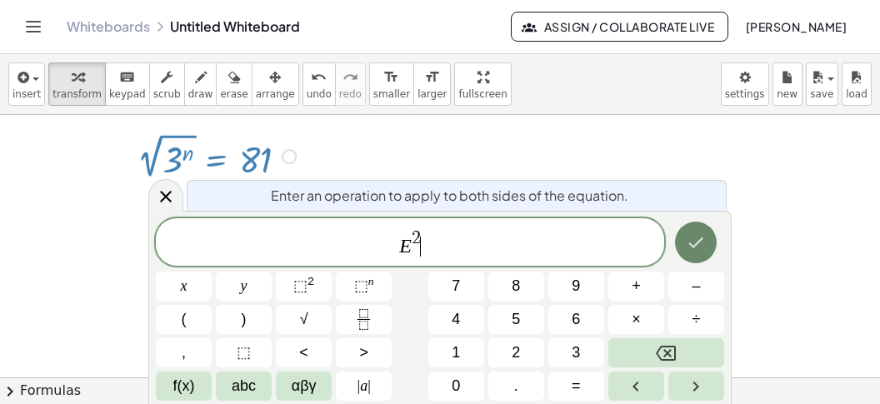
click at [699, 243] on icon "Done" at bounding box center [696, 243] width 15 height 11
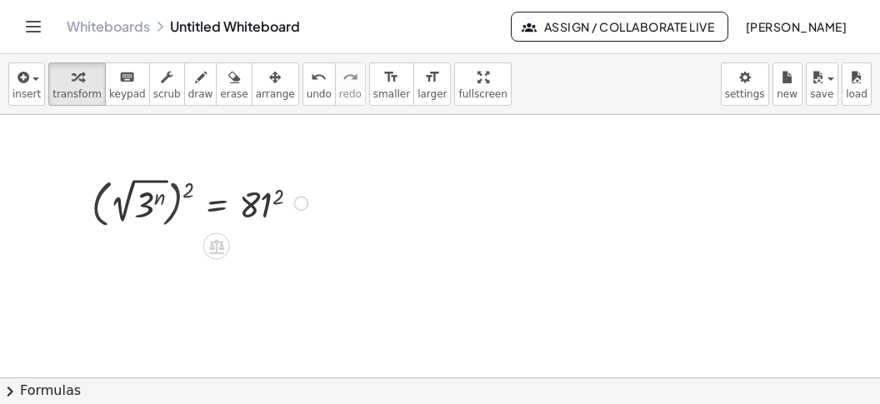
scroll to position [2109, 0]
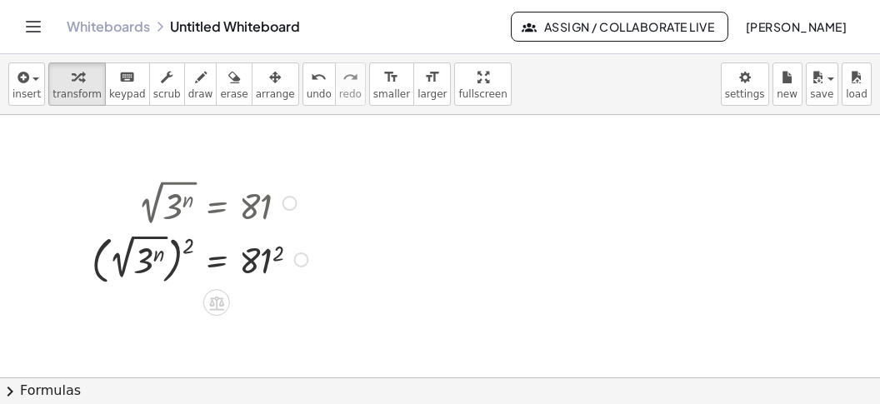
click at [191, 245] on div at bounding box center [202, 257] width 238 height 59
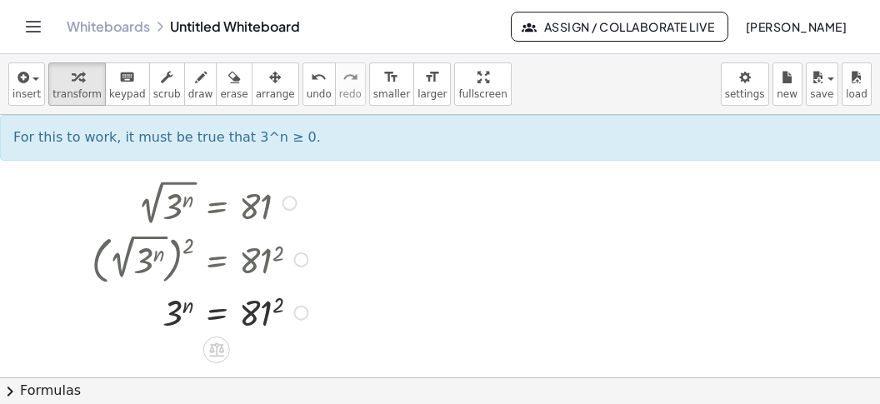
click at [263, 309] on div at bounding box center [202, 312] width 238 height 48
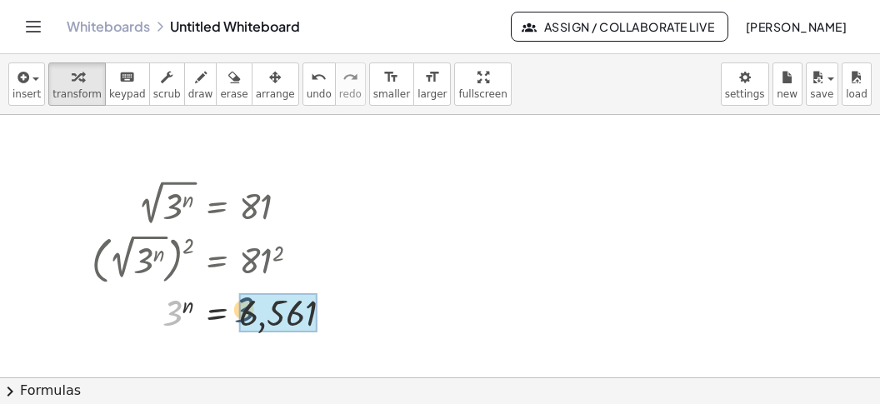
drag, startPoint x: 172, startPoint y: 315, endPoint x: 233, endPoint y: 318, distance: 60.9
click at [217, 313] on div "3 3 n = 6,561" at bounding box center [217, 313] width 0 height 0
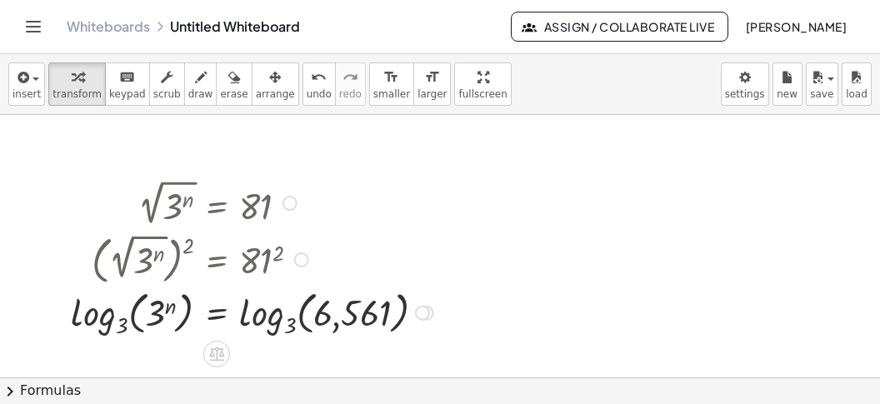
click at [78, 329] on div at bounding box center [255, 311] width 384 height 56
click at [247, 321] on div at bounding box center [265, 311] width 364 height 56
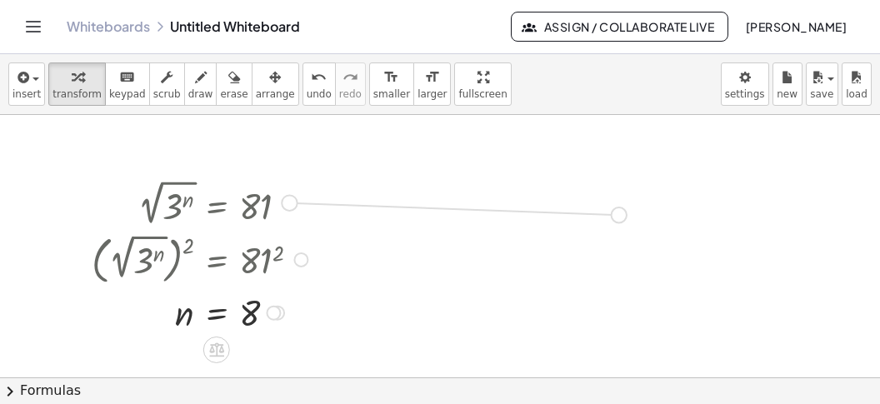
drag, startPoint x: 290, startPoint y: 200, endPoint x: 640, endPoint y: 214, distance: 350.4
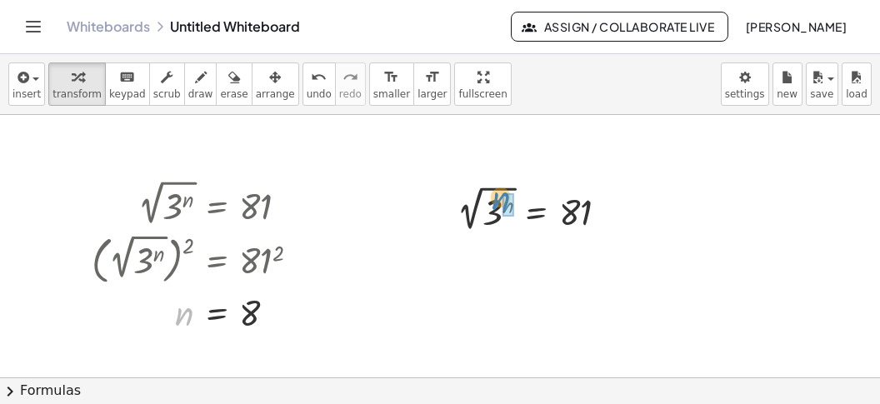
drag, startPoint x: 178, startPoint y: 311, endPoint x: 494, endPoint y: 195, distance: 337.3
click at [217, 313] on div "n n = 8" at bounding box center [217, 313] width 0 height 0
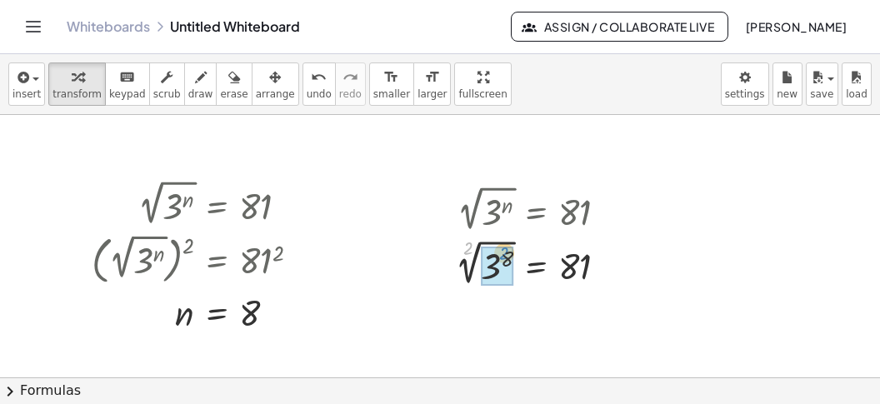
drag, startPoint x: 464, startPoint y: 252, endPoint x: 502, endPoint y: 258, distance: 38.0
click at [536, 263] on div "2 2 √ ( 3 ) = 81 8" at bounding box center [536, 263] width 0 height 0
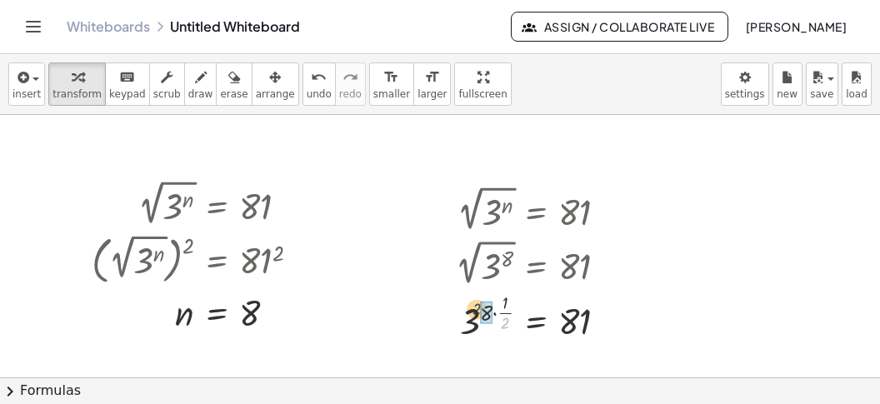
drag, startPoint x: 507, startPoint y: 327, endPoint x: 478, endPoint y: 313, distance: 32.4
click at [478, 313] on div at bounding box center [539, 316] width 182 height 56
click at [502, 320] on div at bounding box center [539, 316] width 182 height 56
click at [494, 324] on div at bounding box center [539, 317] width 182 height 48
